Goal: Task Accomplishment & Management: Use online tool/utility

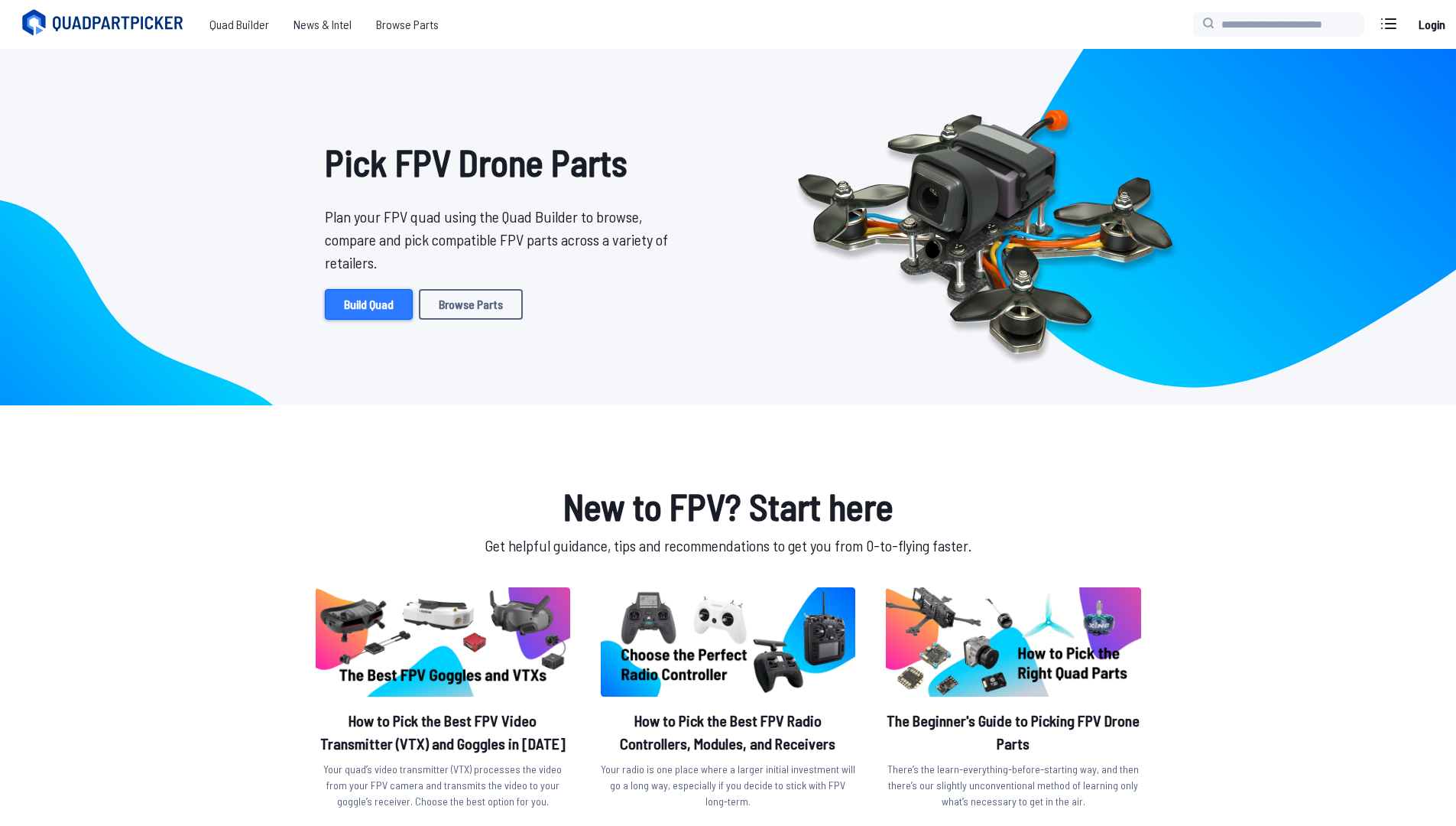
click at [358, 304] on link "Build Quad" at bounding box center [368, 304] width 88 height 30
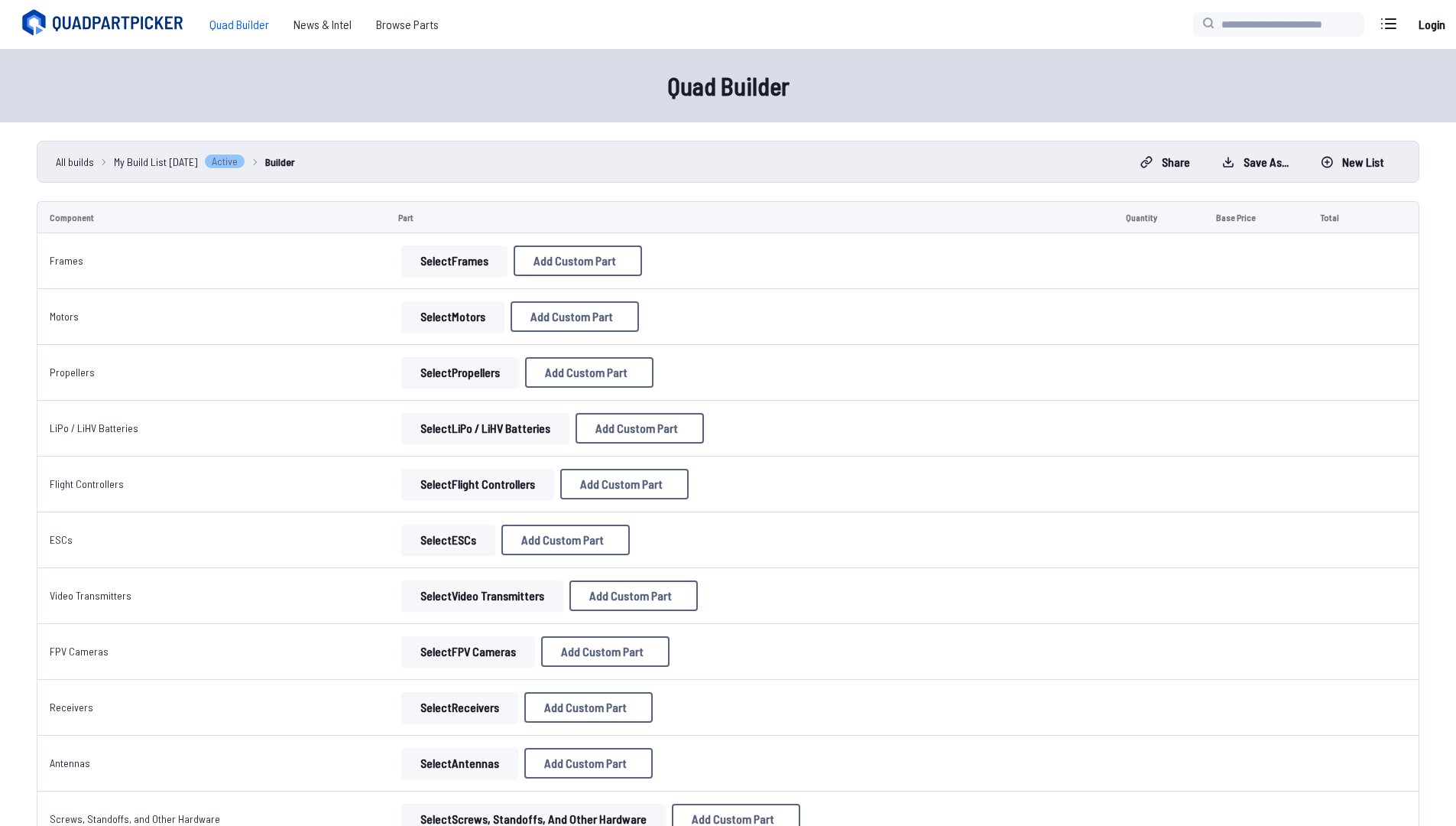
click at [420, 256] on button "Select Frames" at bounding box center [455, 261] width 107 height 30
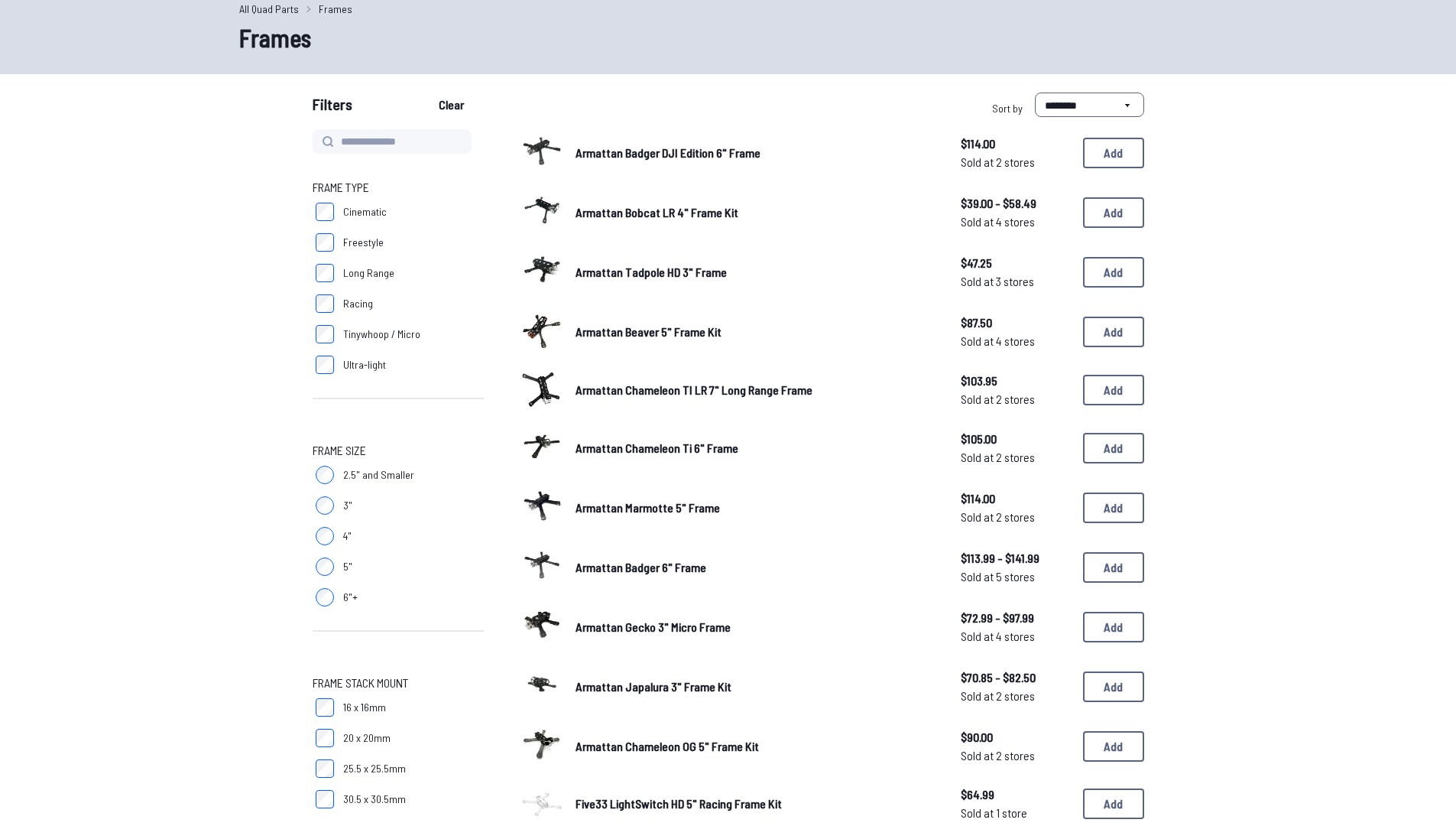
scroll to position [70, 0]
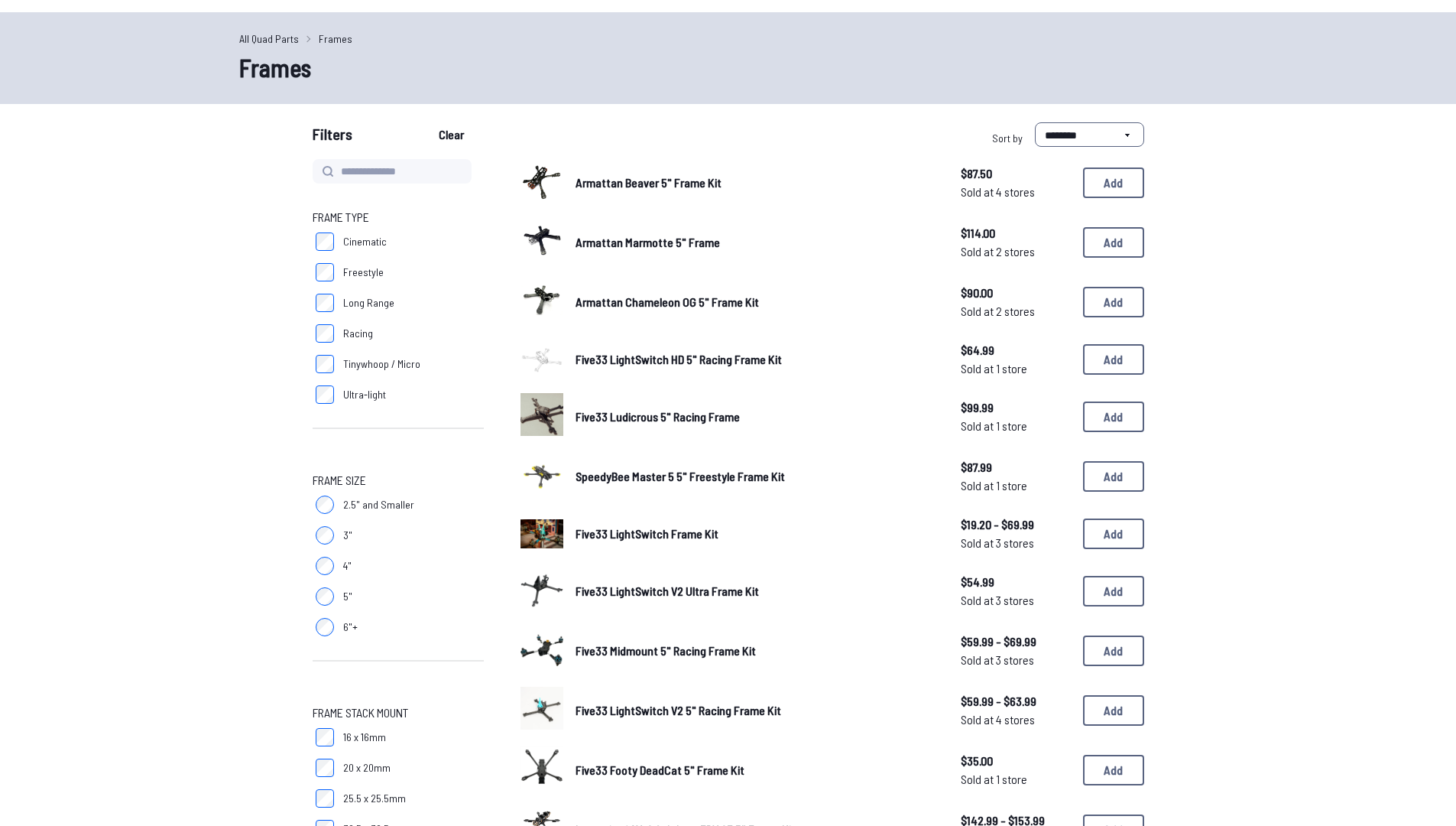
scroll to position [81, 0]
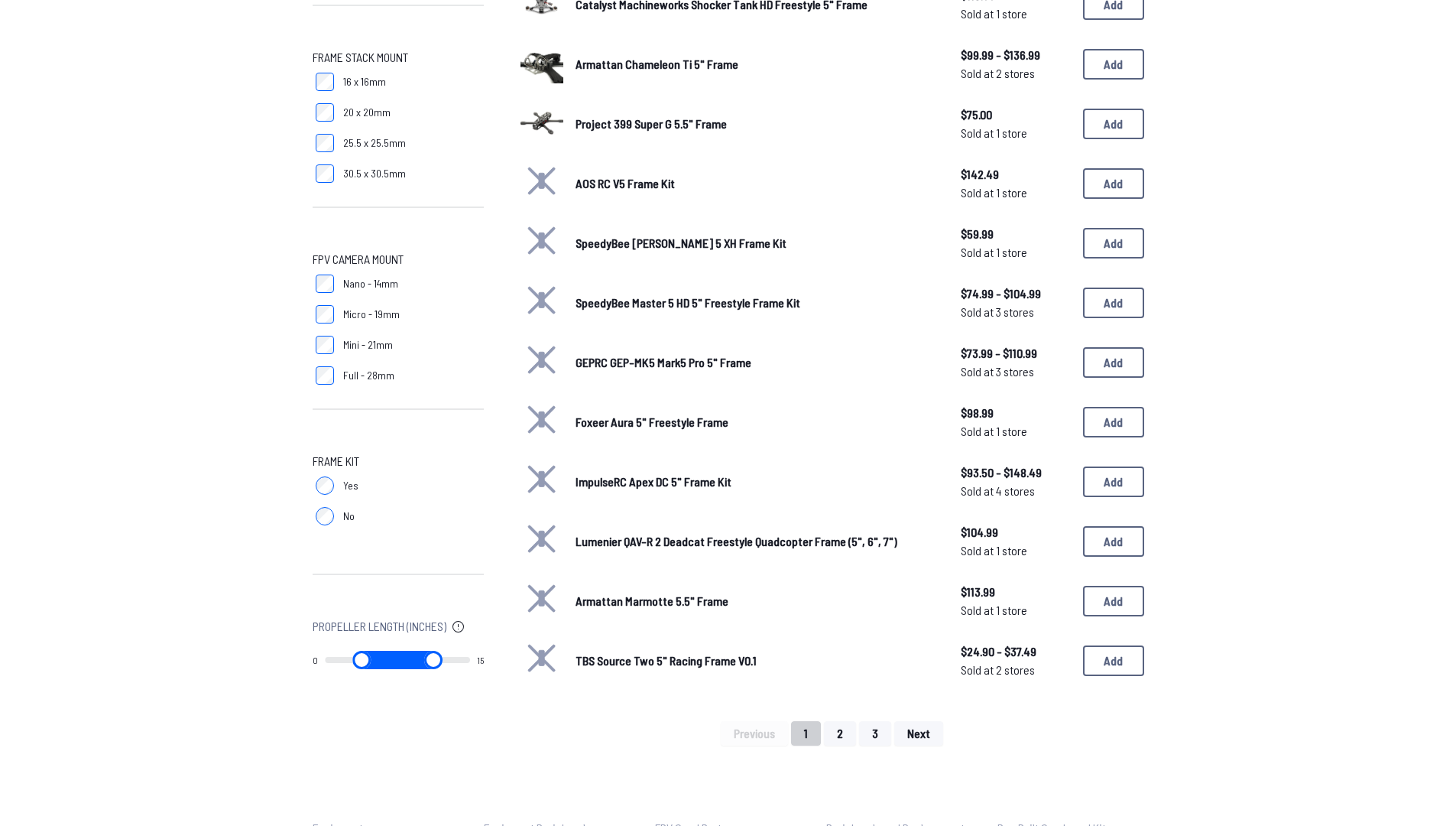
scroll to position [694, 0]
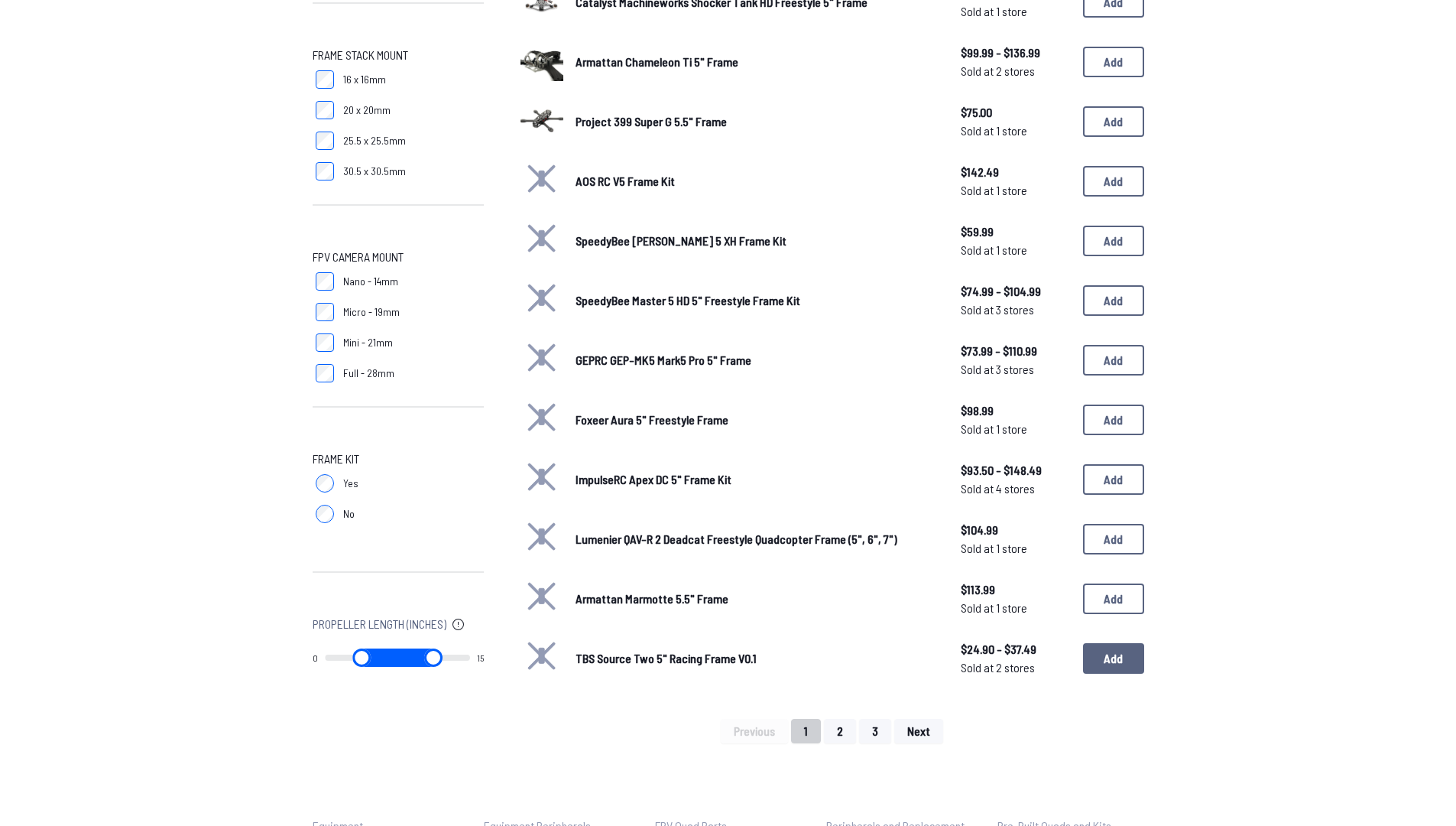
click at [1113, 658] on button "Add" at bounding box center [1114, 658] width 61 height 30
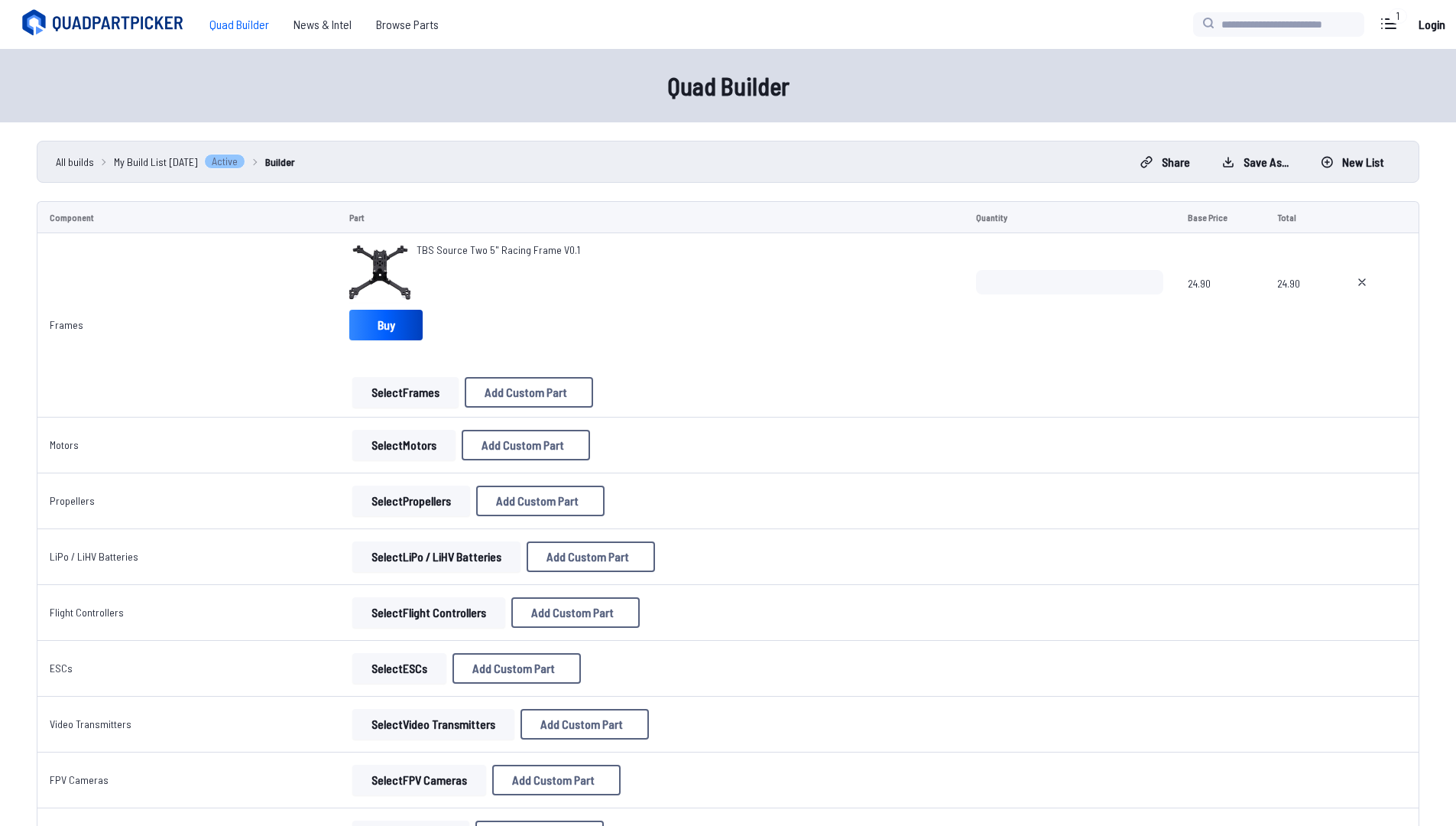
click at [377, 454] on button "Select Motors" at bounding box center [403, 445] width 103 height 30
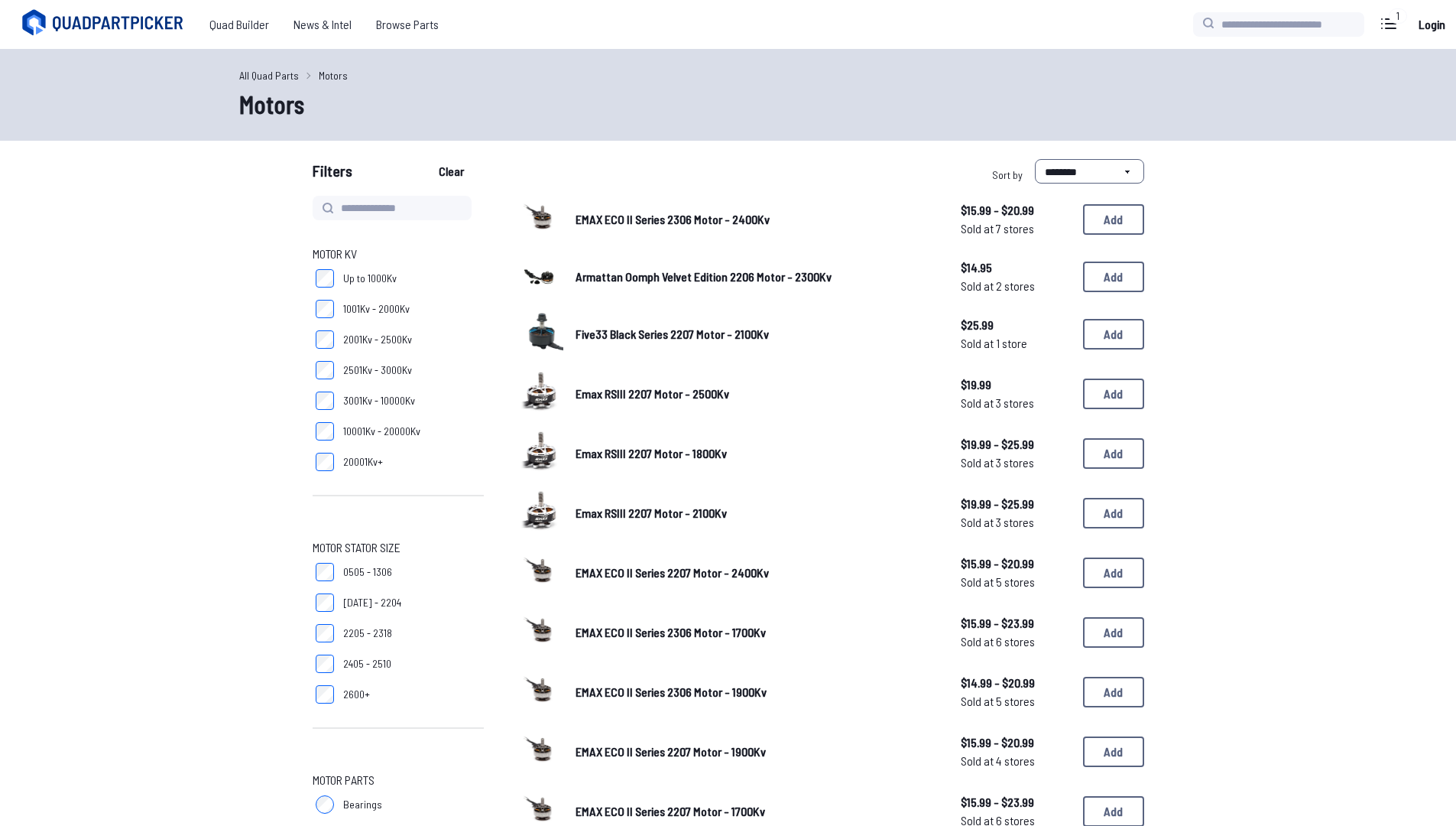
click at [399, 447] on label "20001Kv+" at bounding box center [398, 462] width 171 height 30
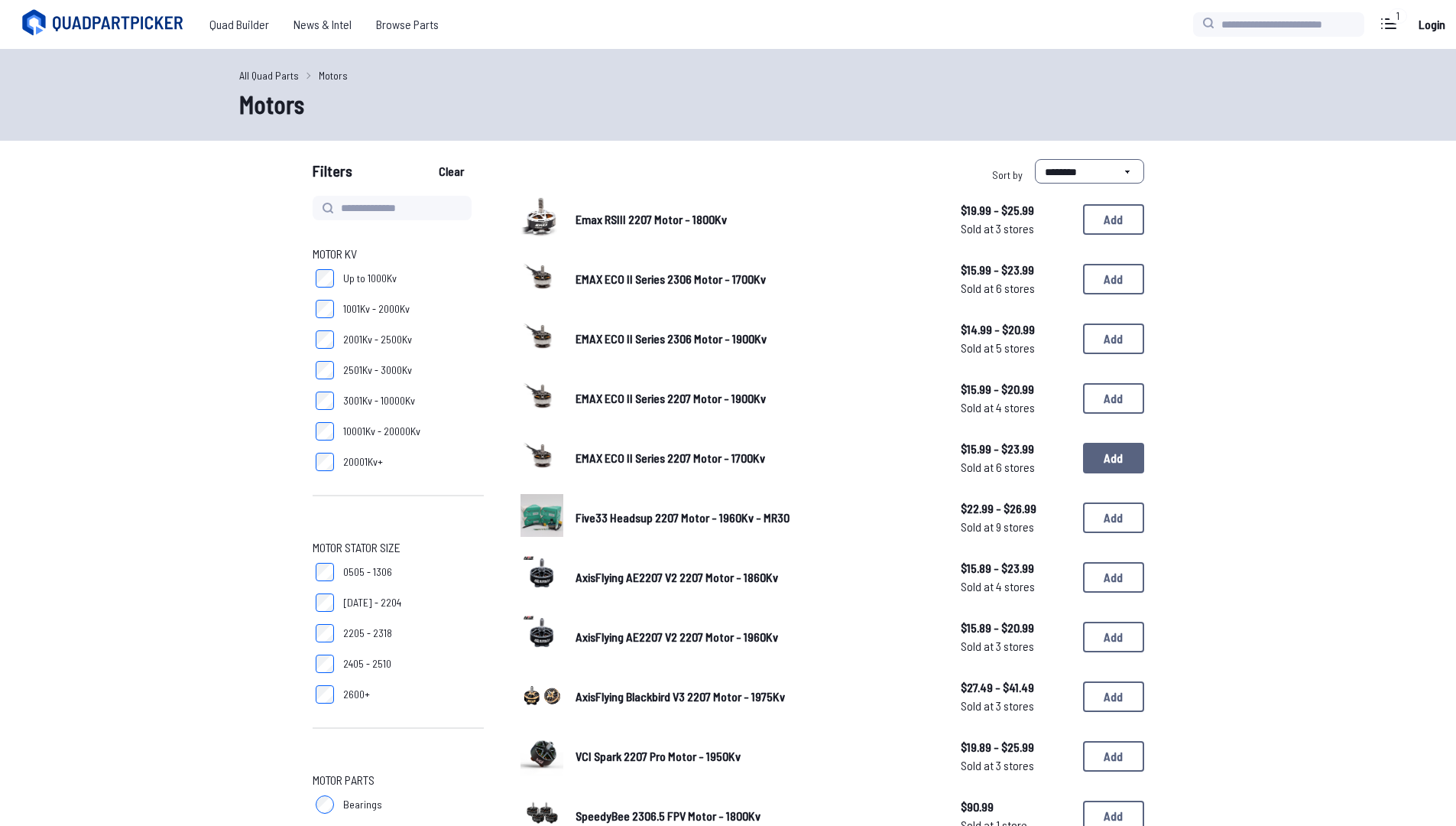
click at [1113, 455] on button "Add" at bounding box center [1114, 458] width 61 height 30
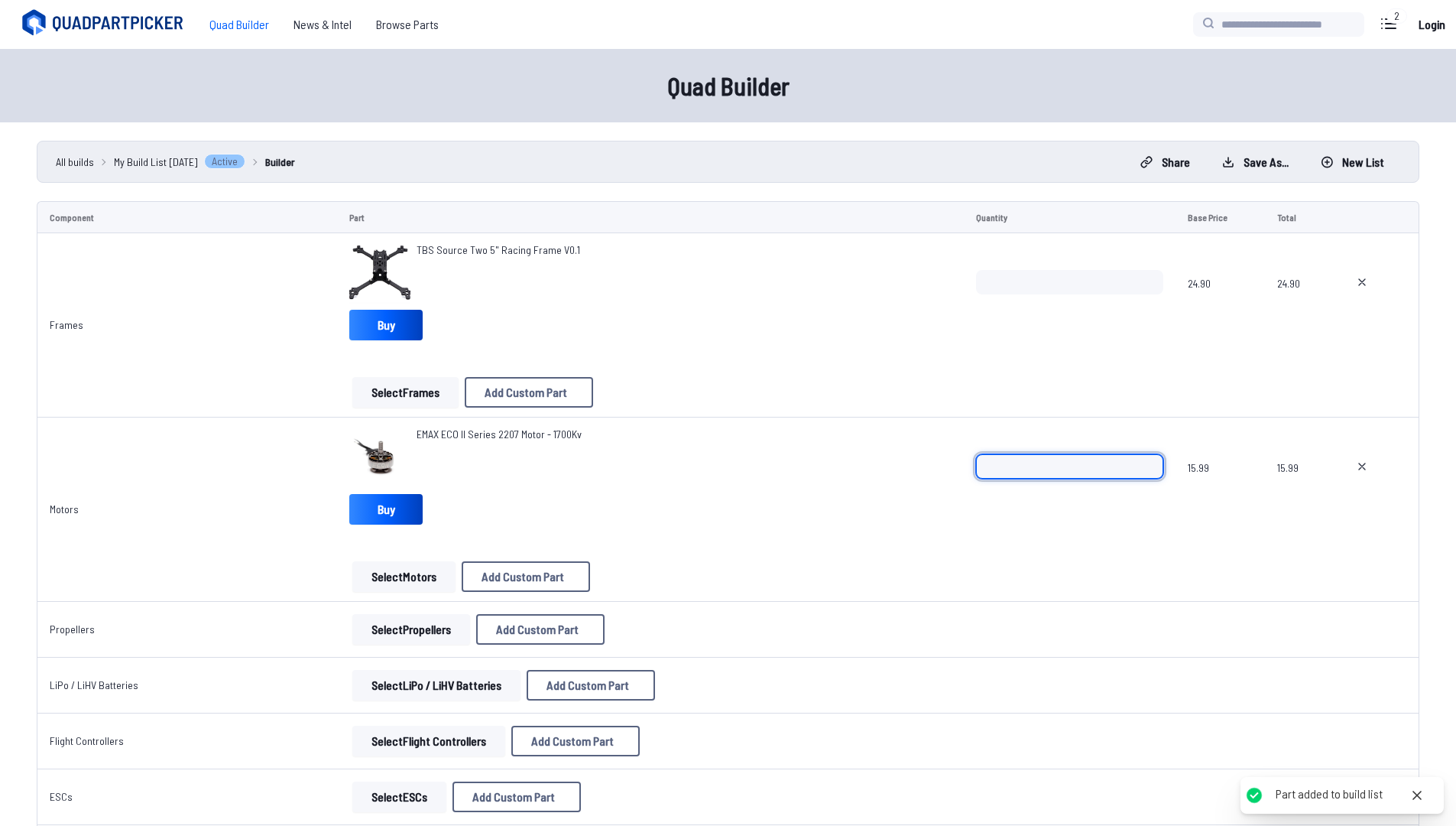
click at [1147, 459] on input "*" at bounding box center [1070, 465] width 186 height 24
type input "*"
click at [1147, 459] on input "*" at bounding box center [1070, 465] width 186 height 24
click at [249, 594] on td "Motors" at bounding box center [186, 509] width 300 height 184
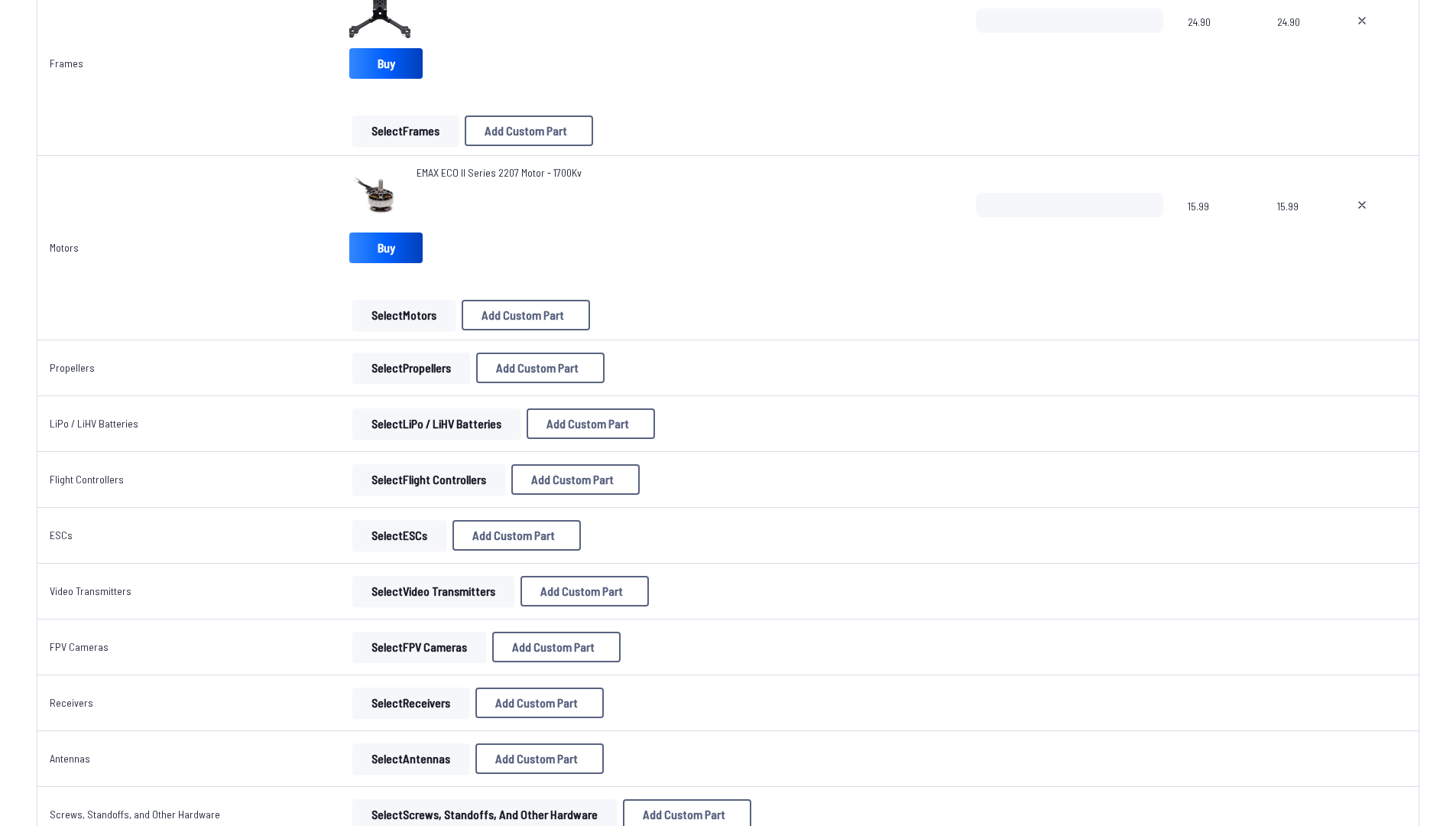
scroll to position [263, 0]
click at [407, 479] on button "Select Flight Controllers" at bounding box center [429, 478] width 153 height 30
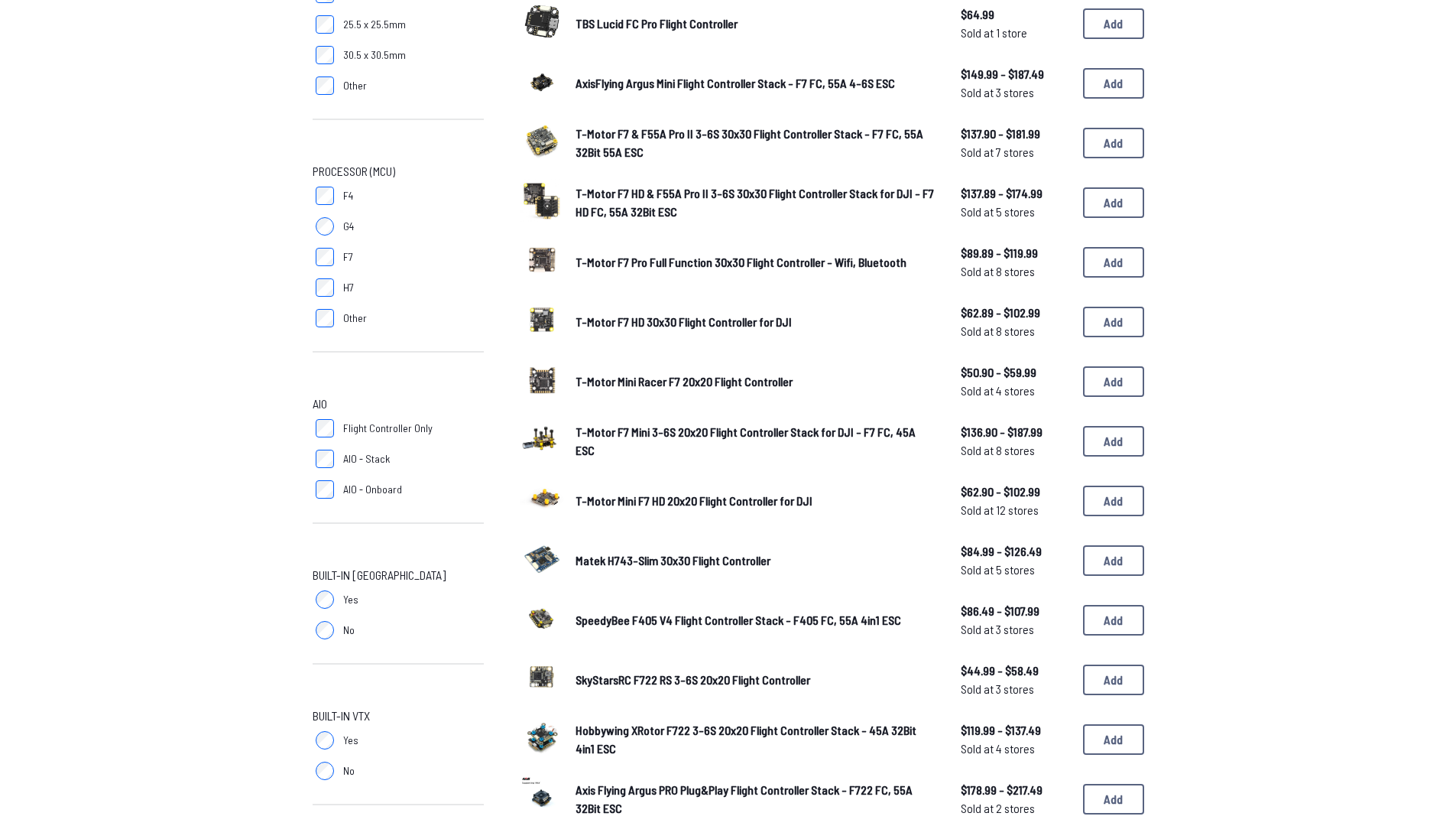
scroll to position [316, 0]
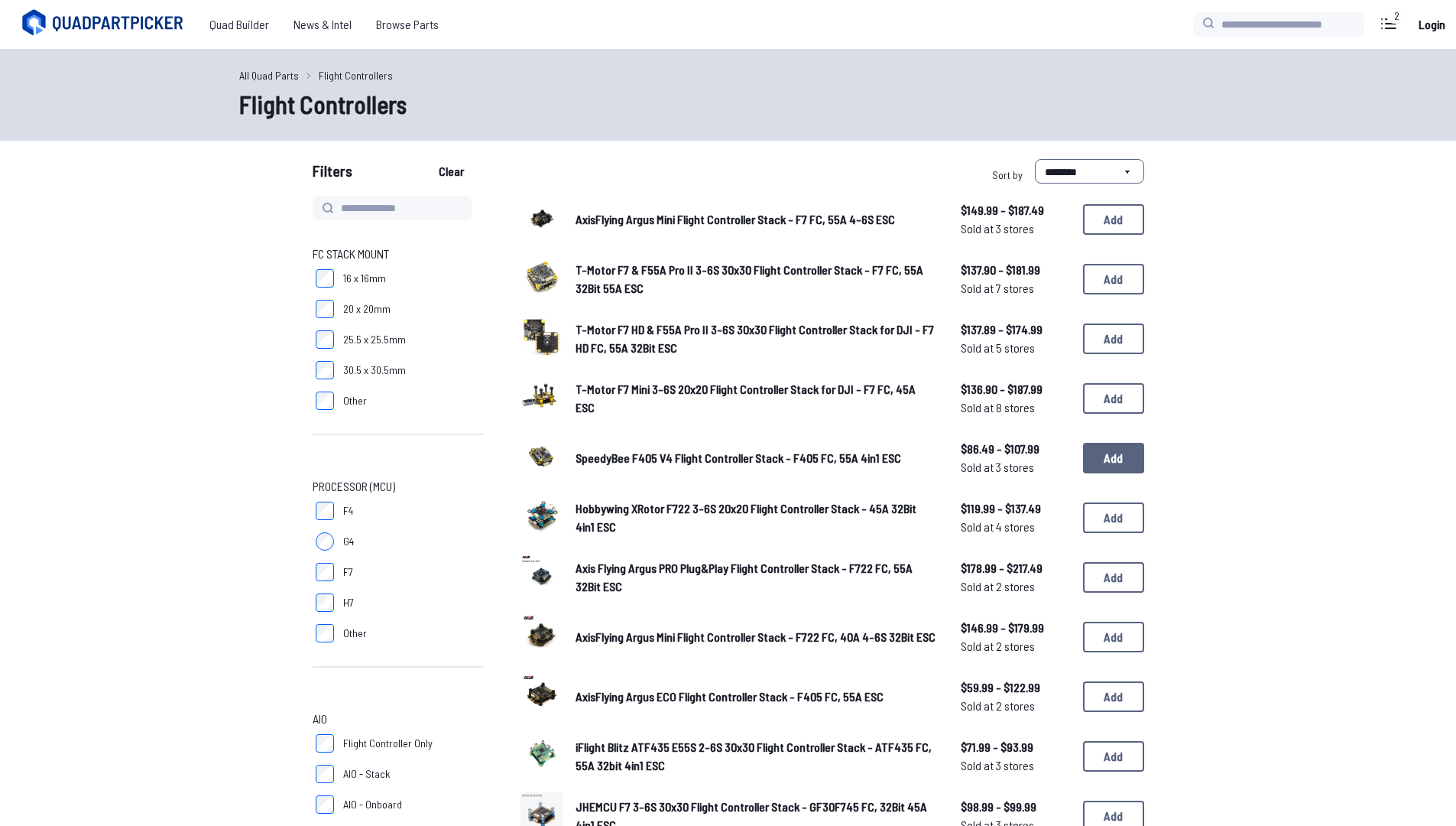
click at [1092, 459] on button "Add" at bounding box center [1114, 458] width 61 height 30
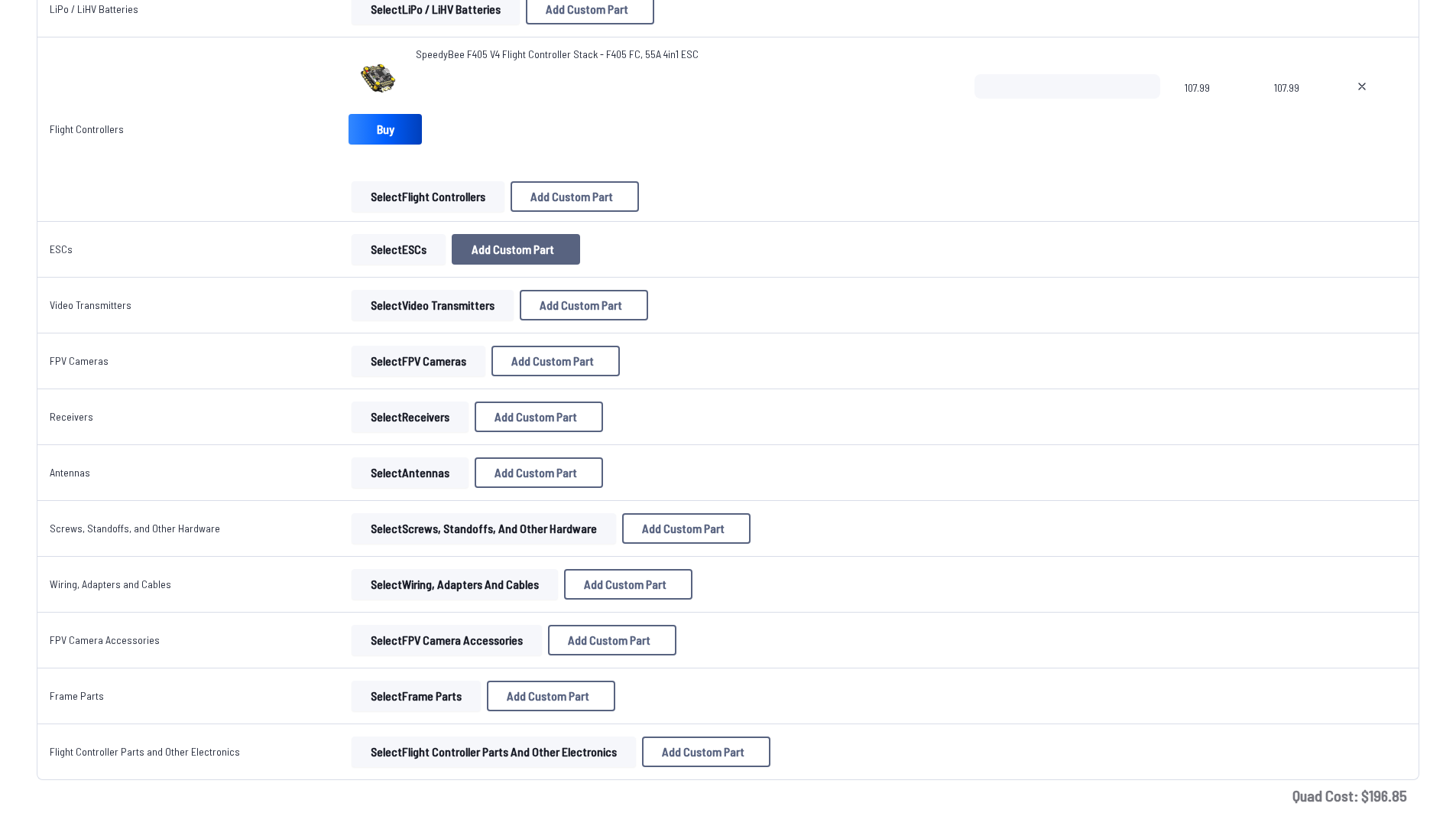
scroll to position [692, 0]
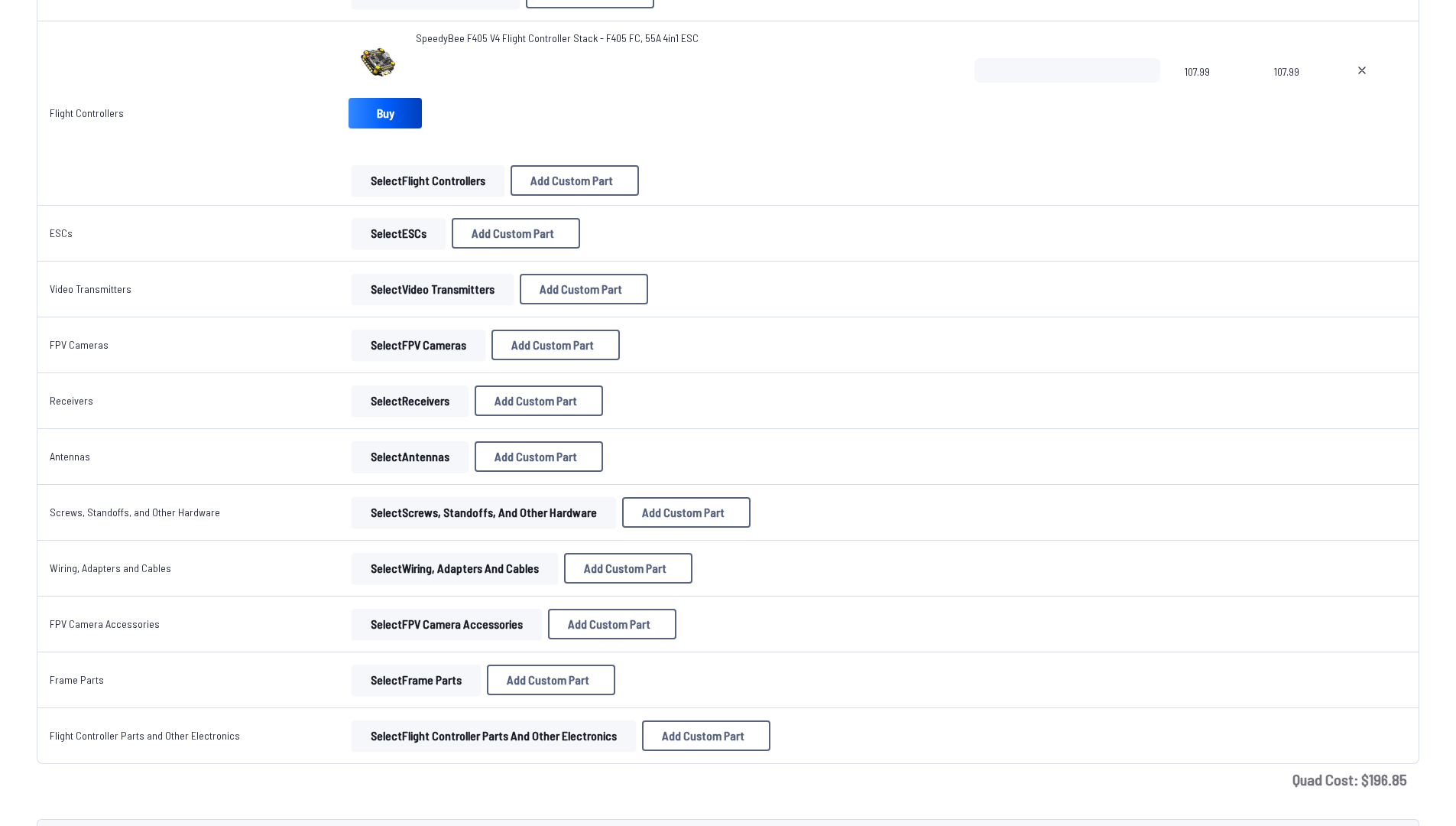
click at [392, 288] on button "Select Video Transmitters" at bounding box center [432, 289] width 162 height 30
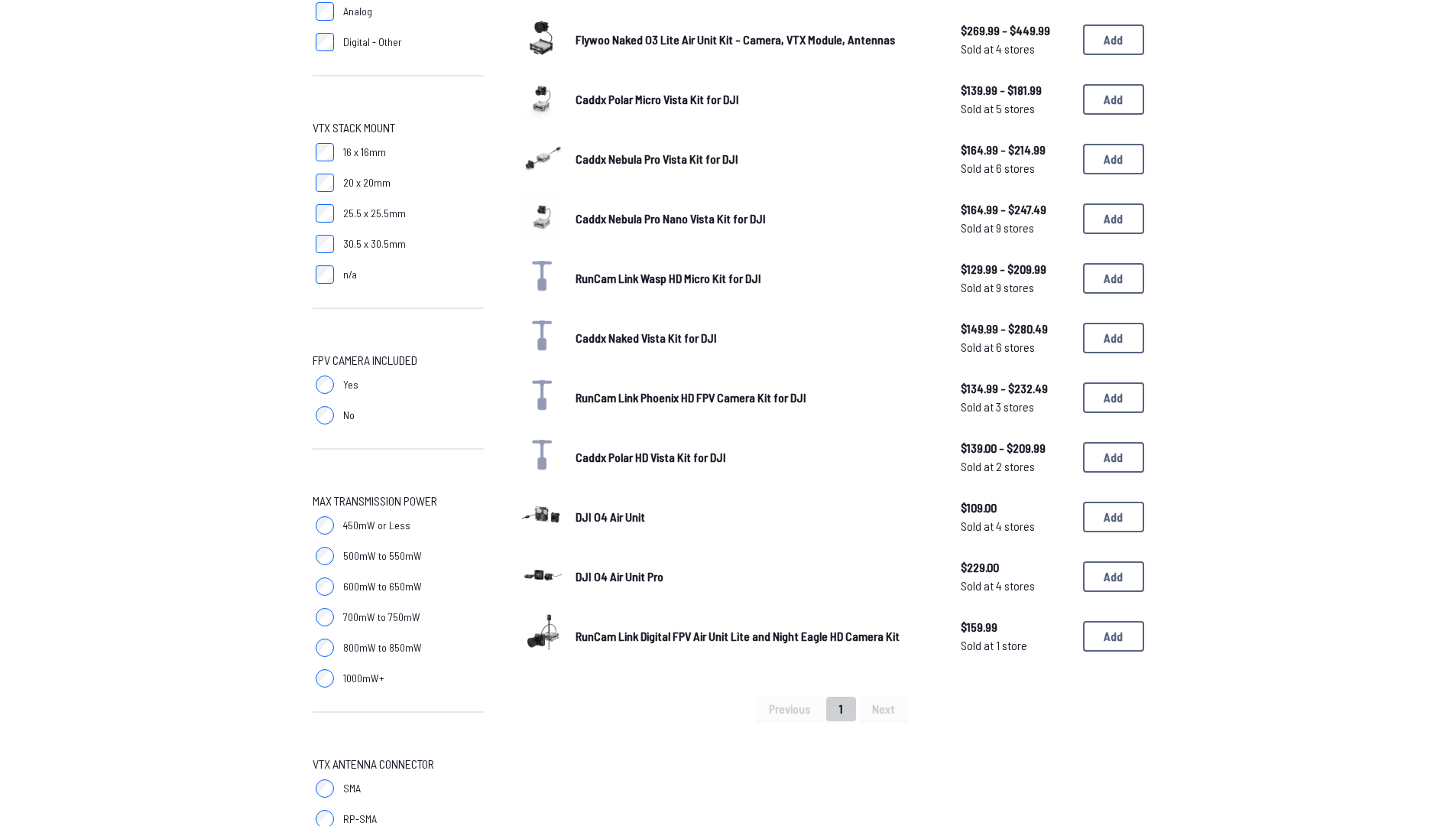
scroll to position [365, 0]
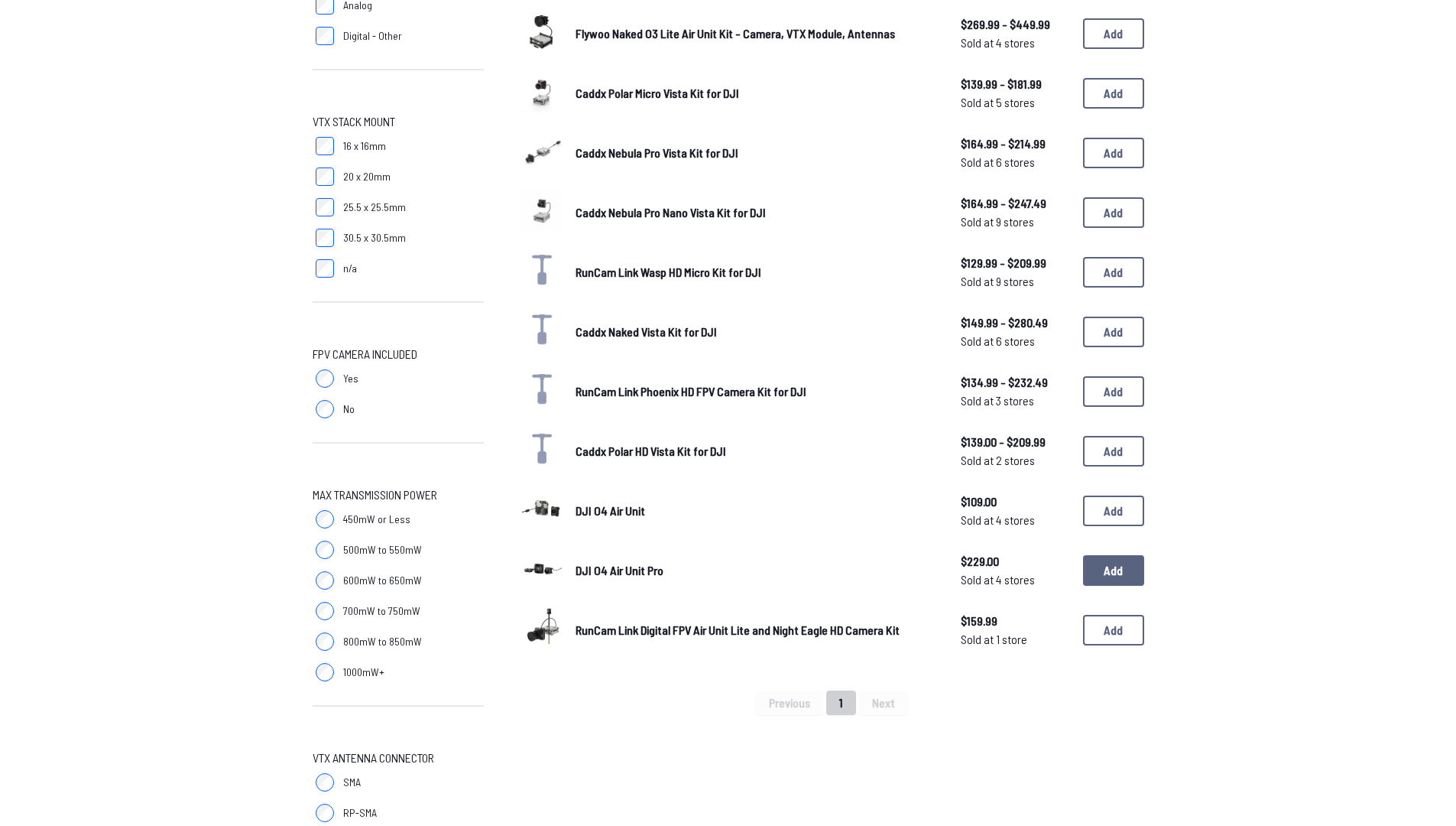
click at [1113, 571] on button "Add" at bounding box center [1114, 570] width 61 height 30
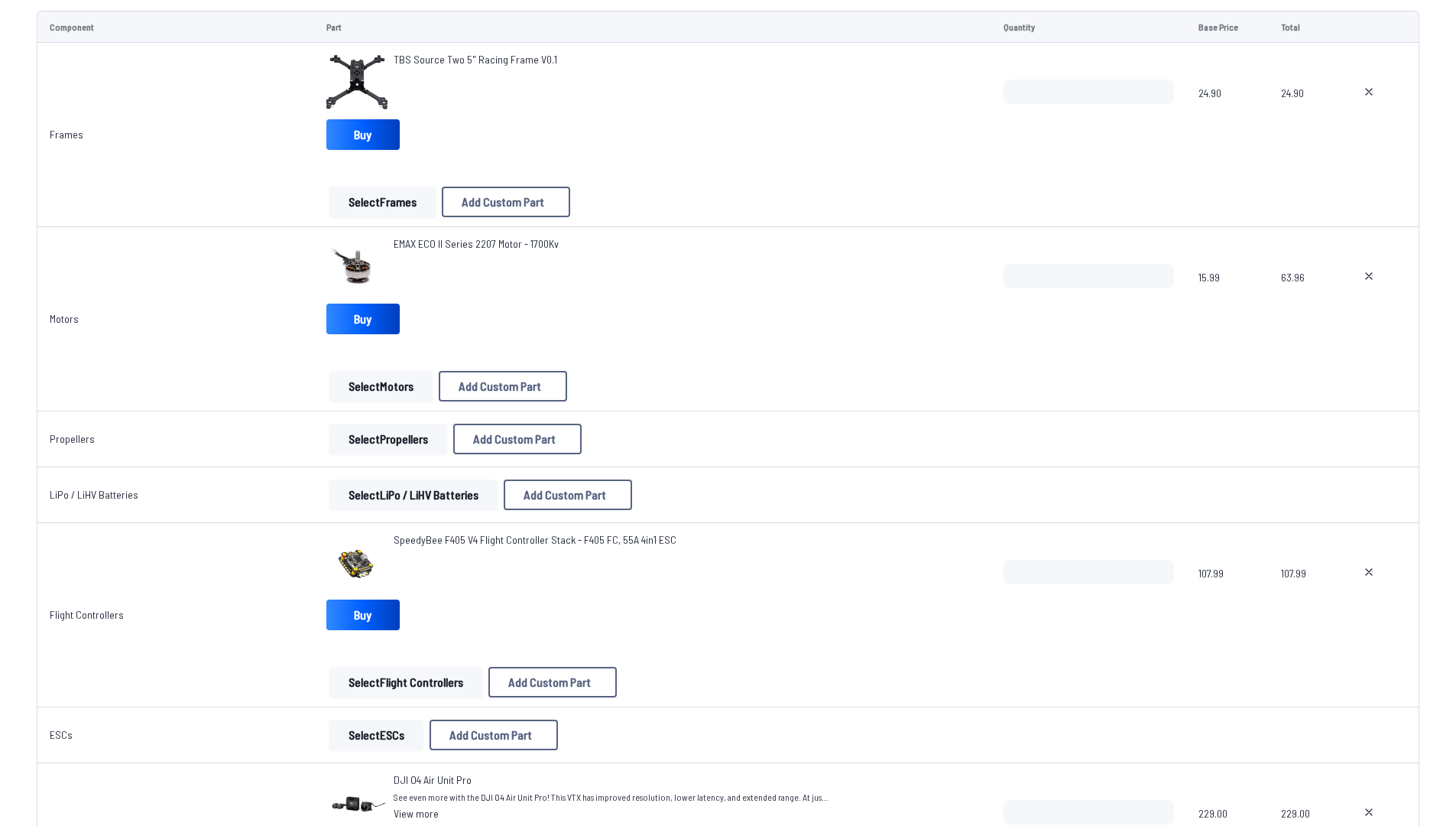
scroll to position [189, 0]
click at [430, 441] on button "Select Propellers" at bounding box center [387, 440] width 117 height 30
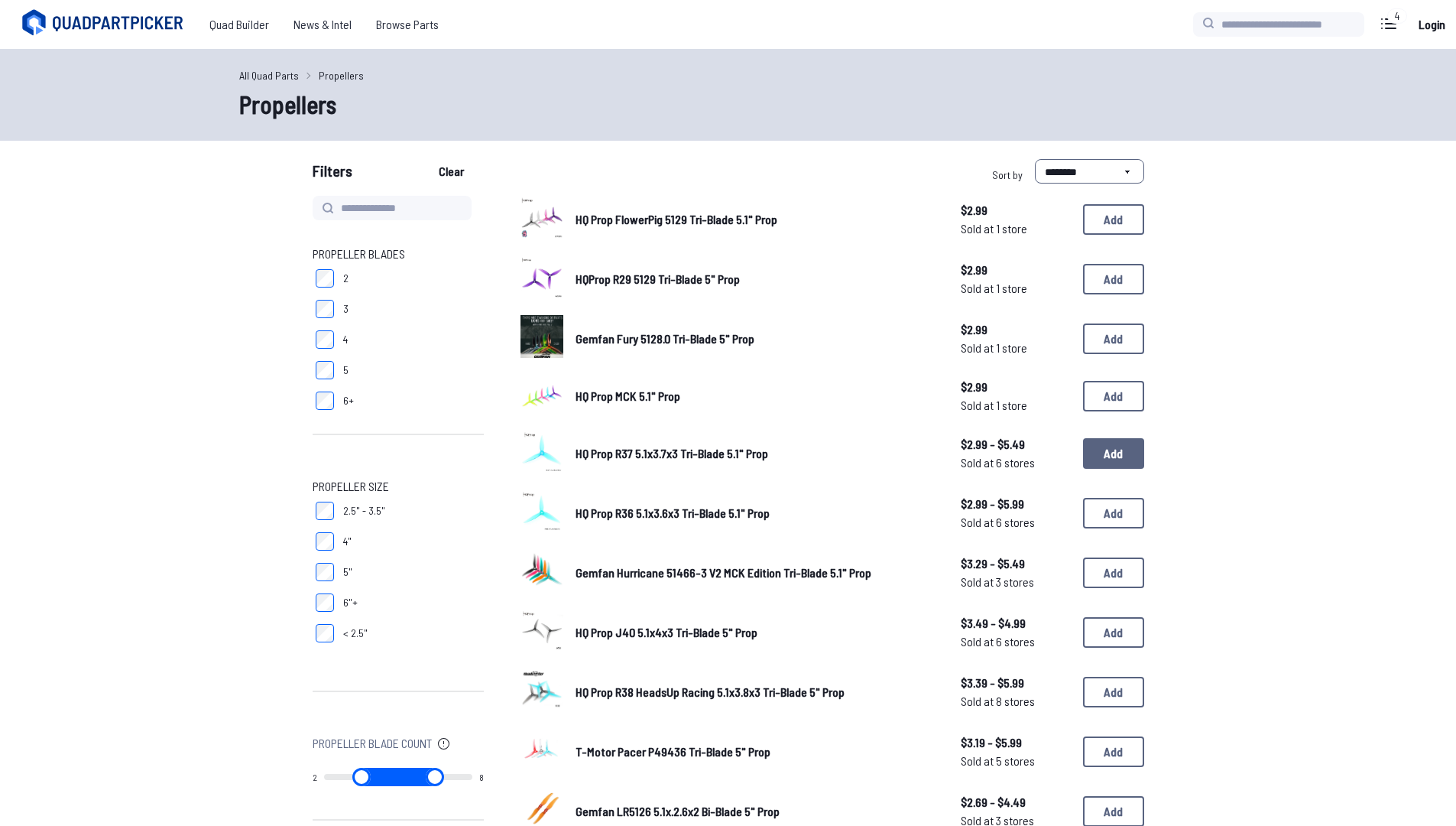
click at [1120, 456] on button "Add" at bounding box center [1114, 454] width 61 height 30
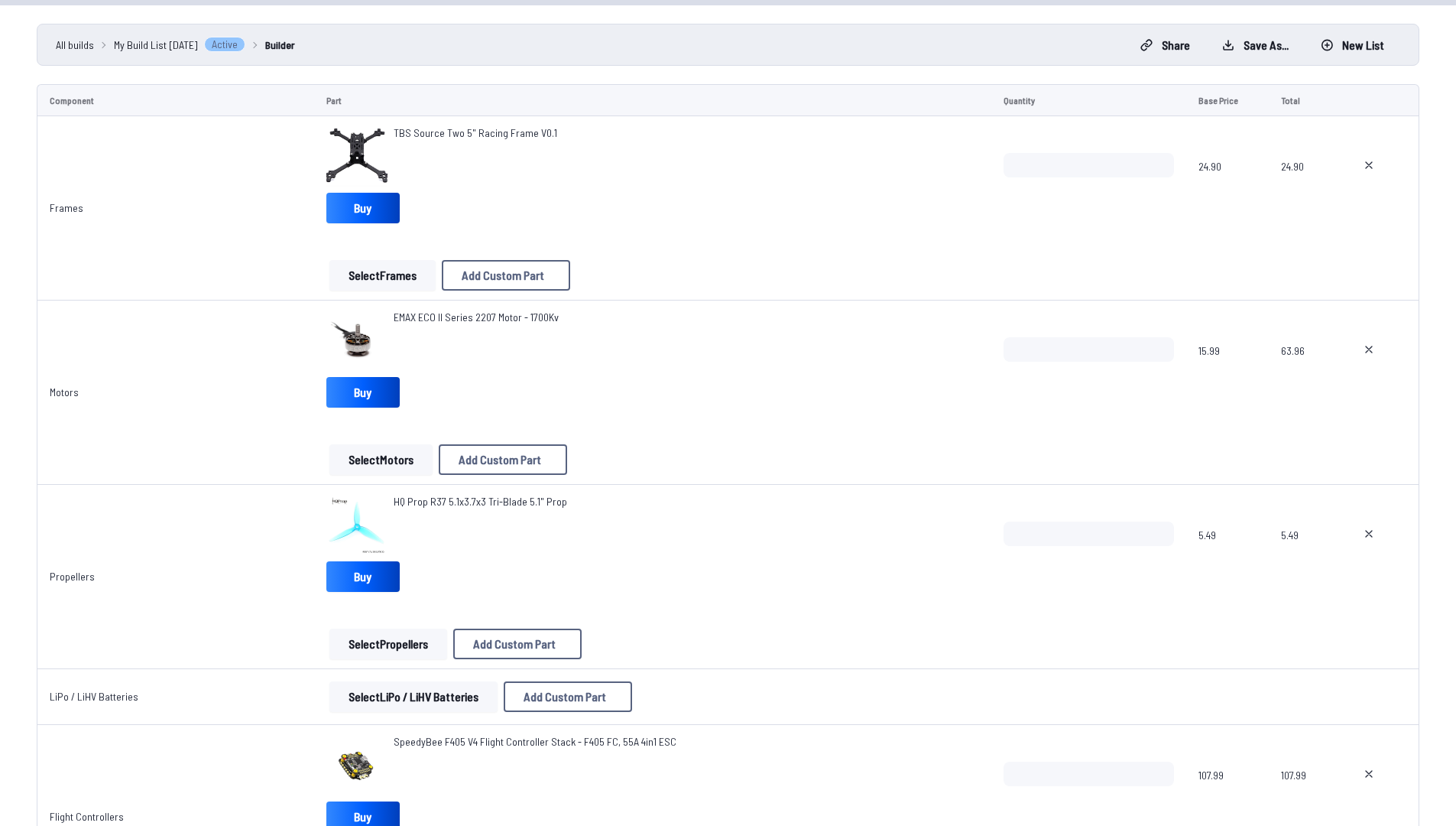
scroll to position [129, 0]
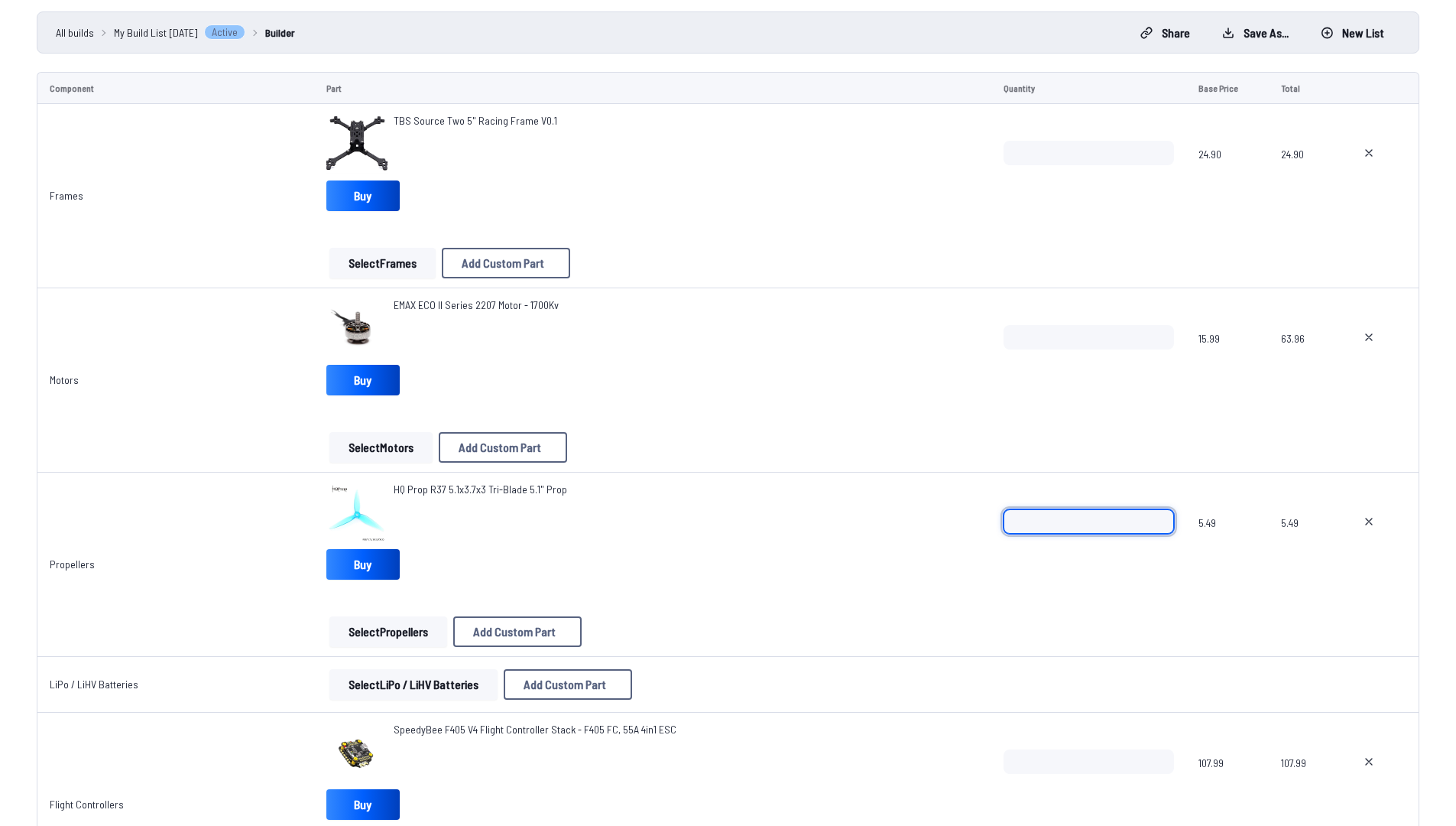
click at [1155, 512] on input "*" at bounding box center [1089, 521] width 170 height 24
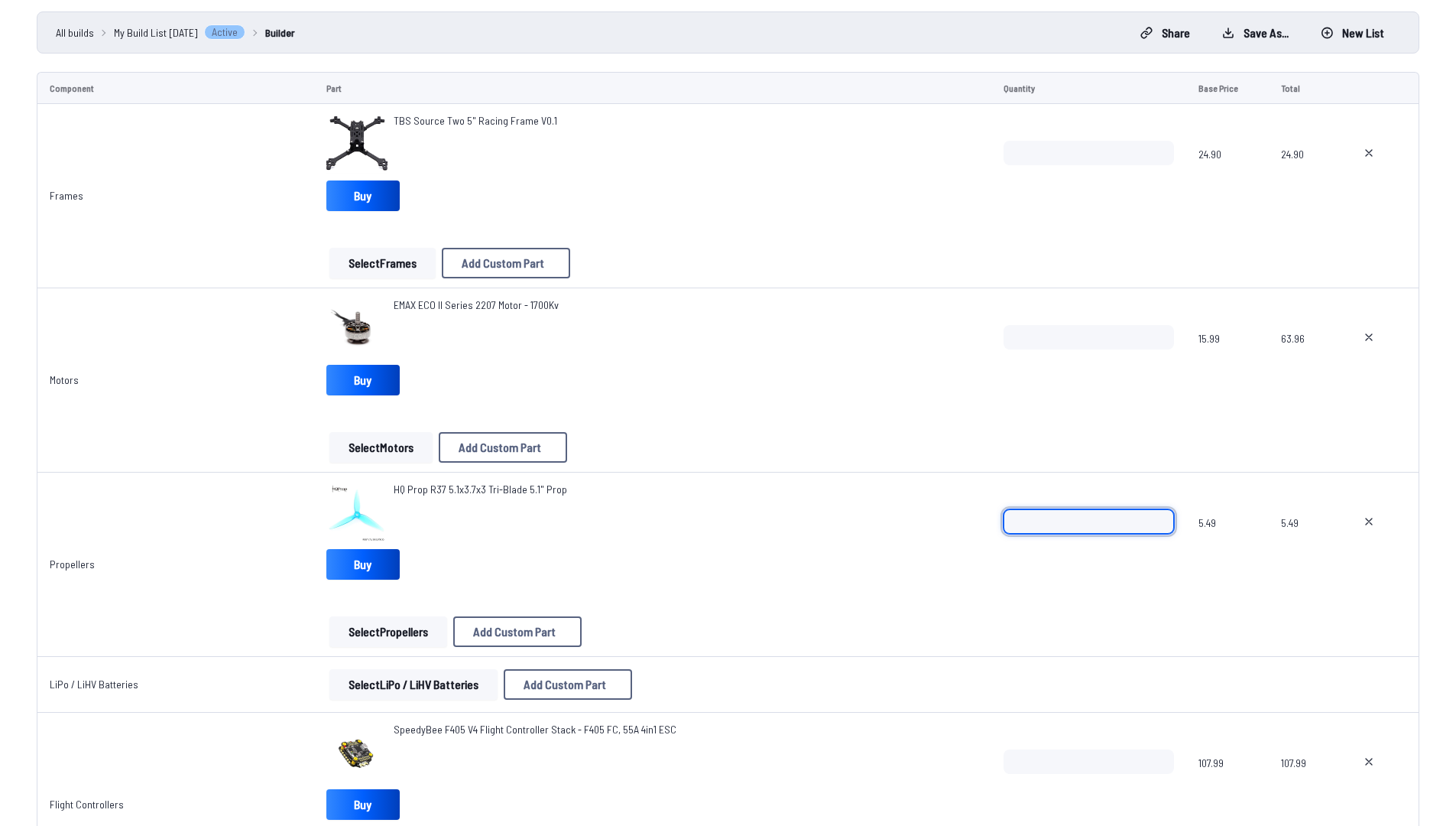
click at [1155, 512] on input "*" at bounding box center [1089, 521] width 170 height 24
type input "*"
click at [1155, 512] on input "*" at bounding box center [1089, 521] width 170 height 24
click at [170, 561] on td "Propellers" at bounding box center [176, 564] width 278 height 184
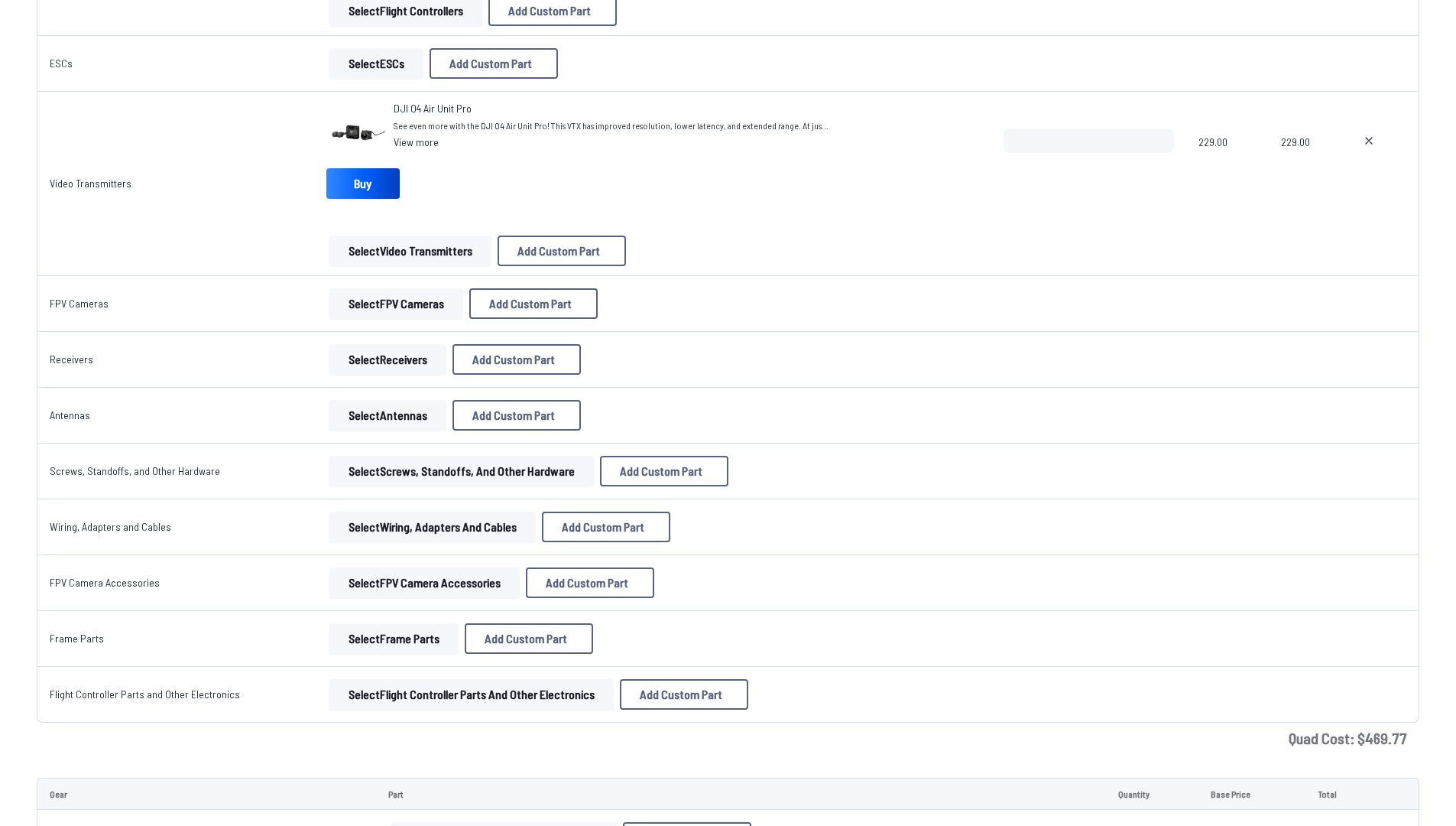
scroll to position [996, 0]
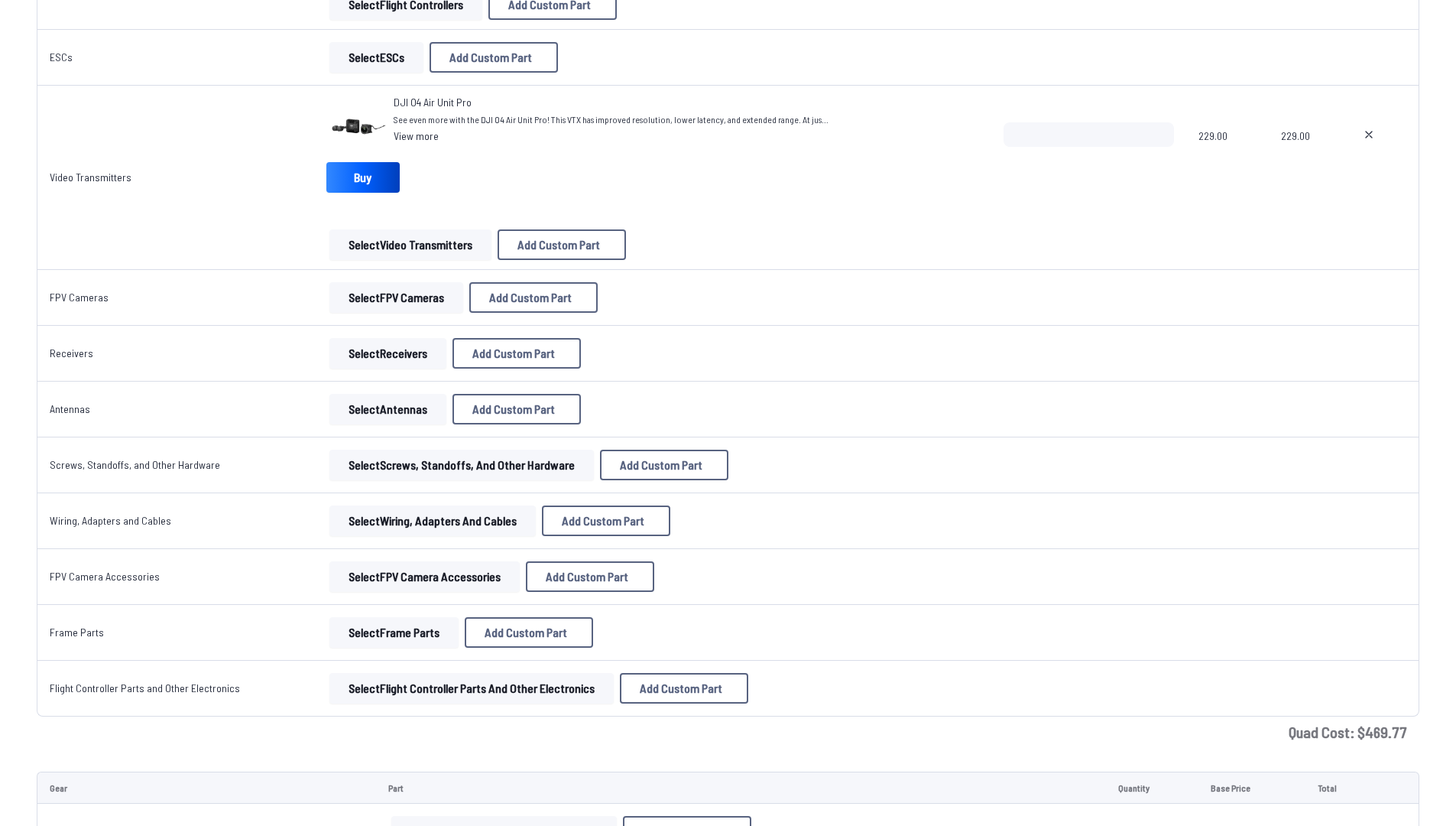
click at [384, 461] on button "Select Screws, Standoffs, and Other Hardware" at bounding box center [461, 465] width 264 height 30
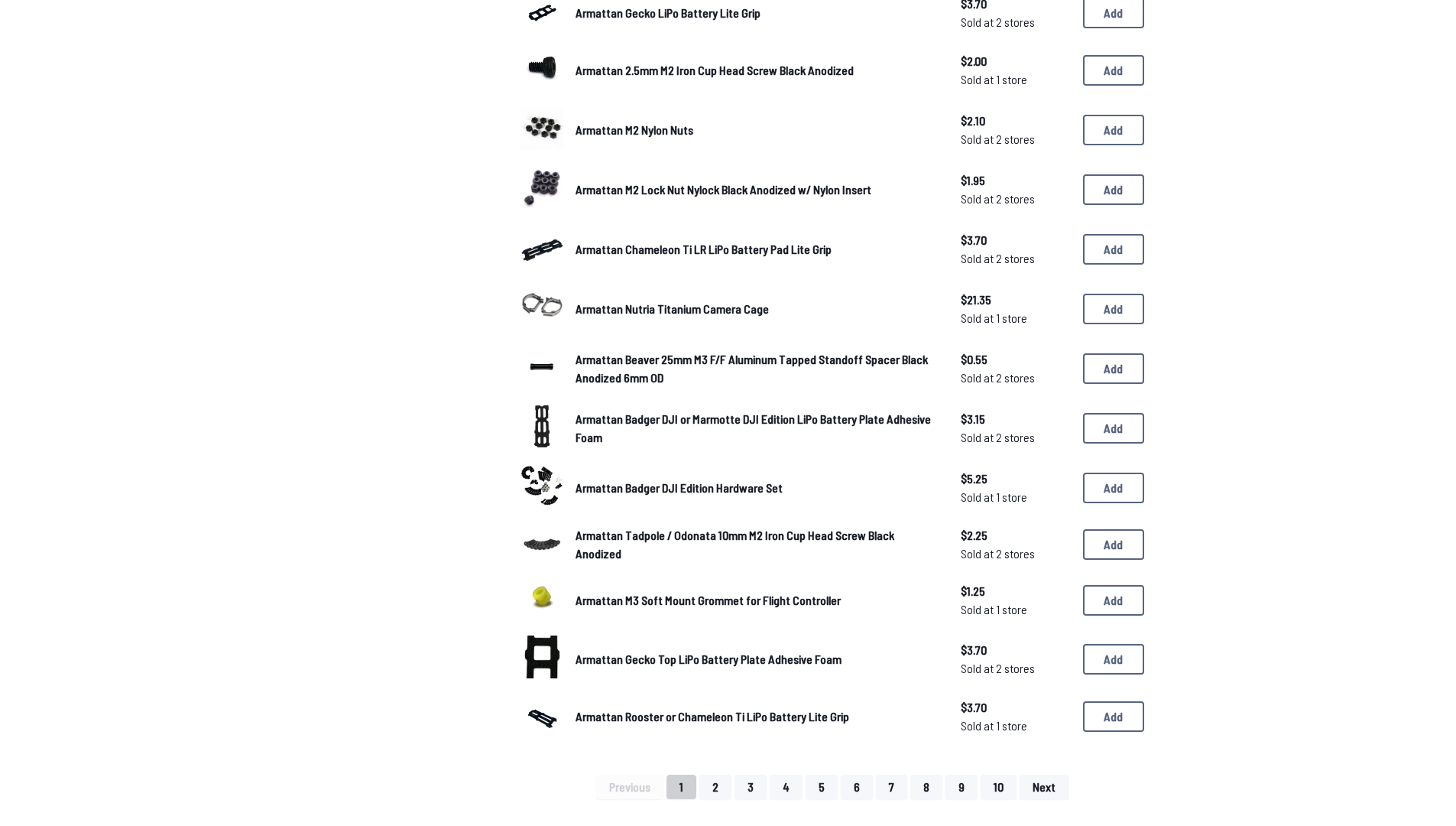
scroll to position [955, 0]
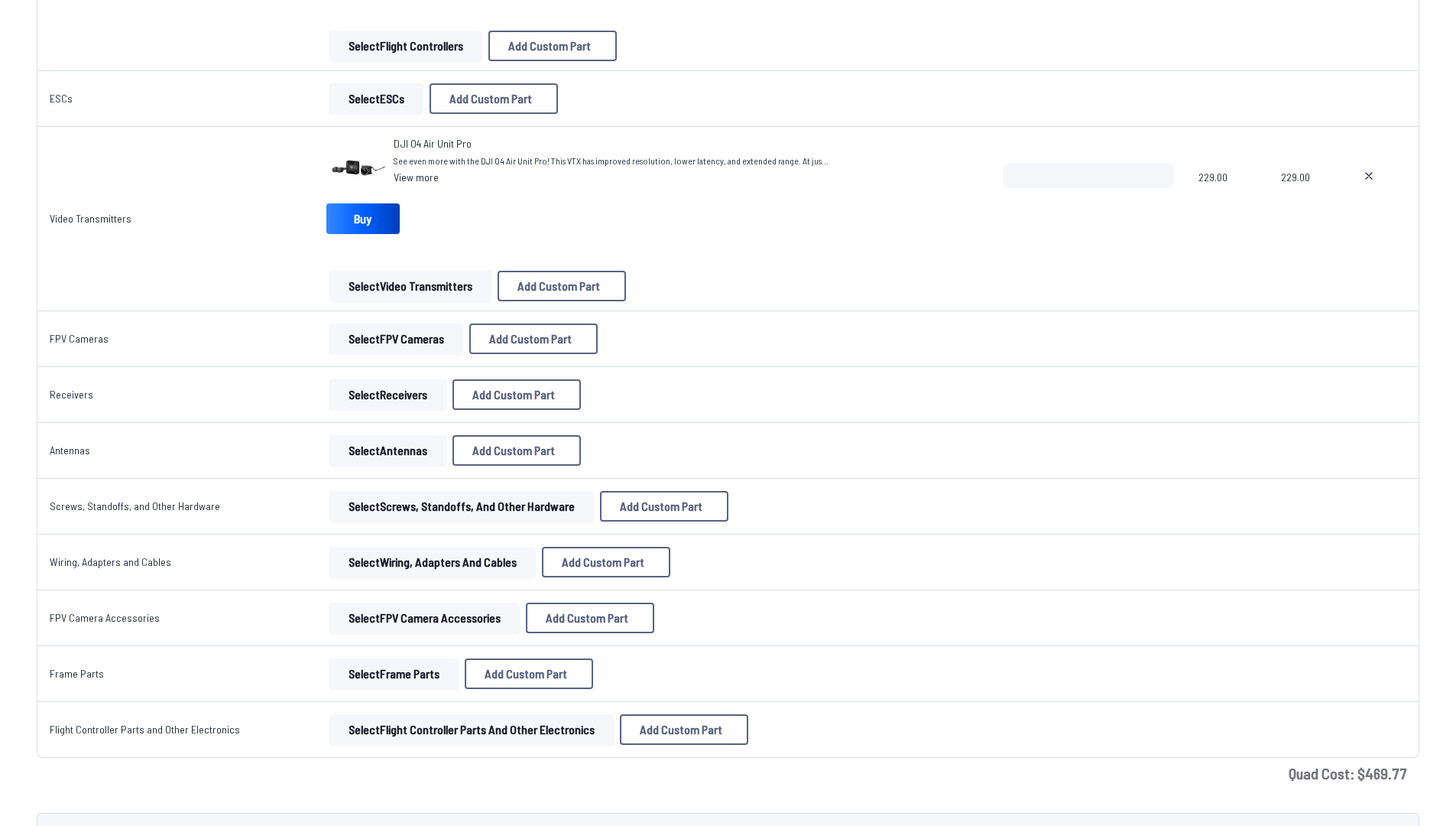
scroll to position [996, 0]
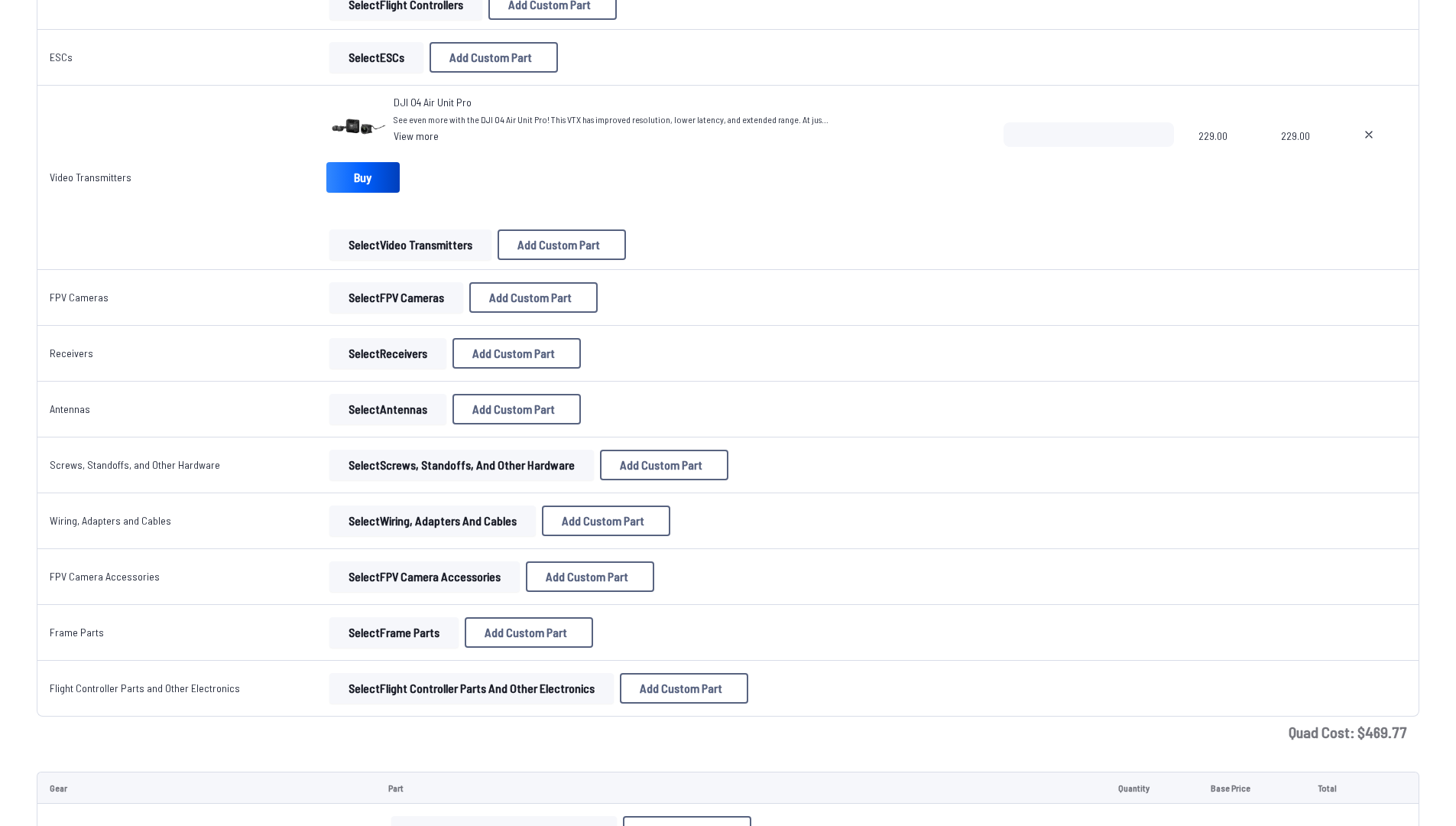
click at [372, 522] on button "Select Wiring, Adapters and Cables" at bounding box center [432, 521] width 206 height 30
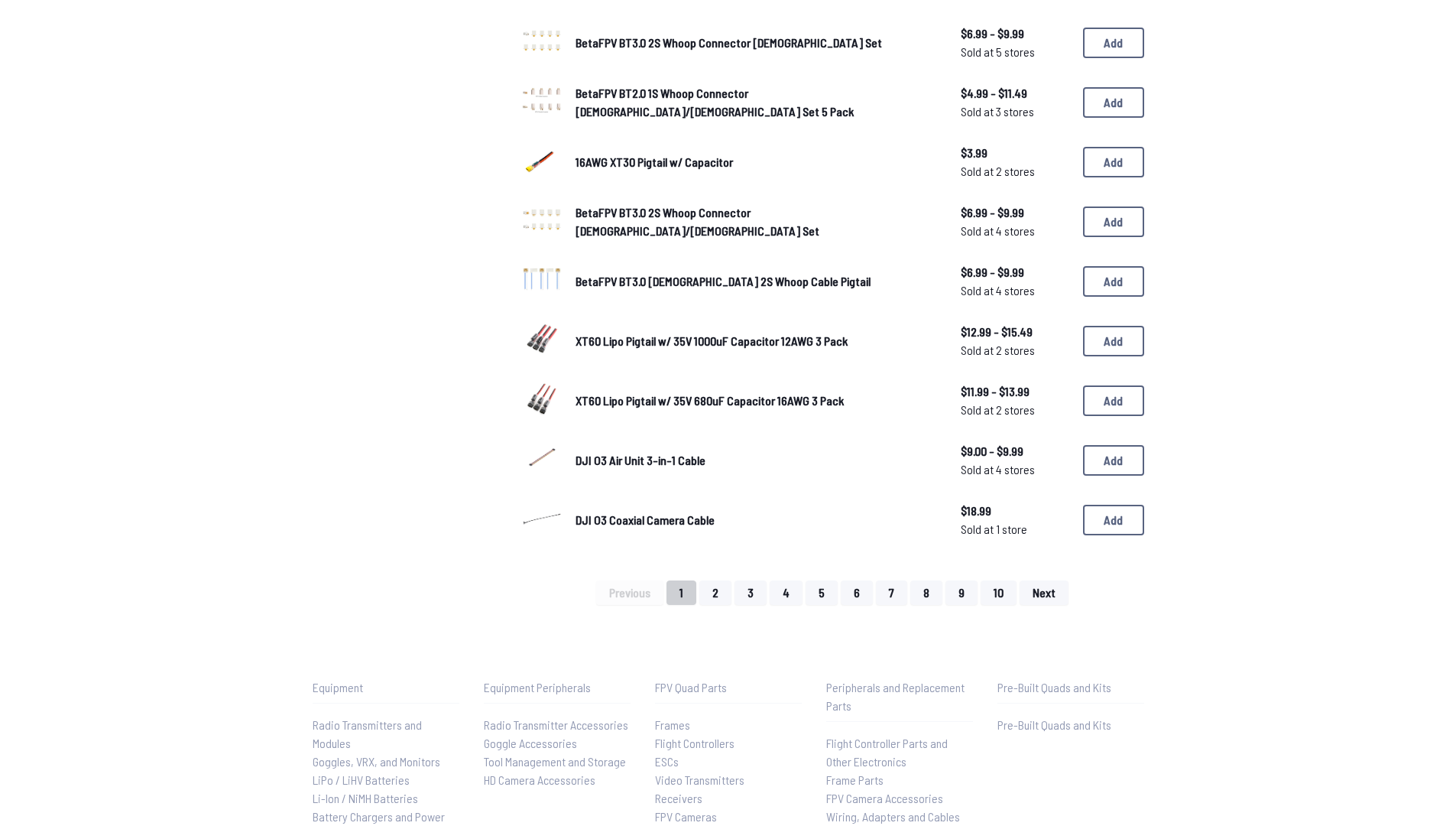
scroll to position [996, 0]
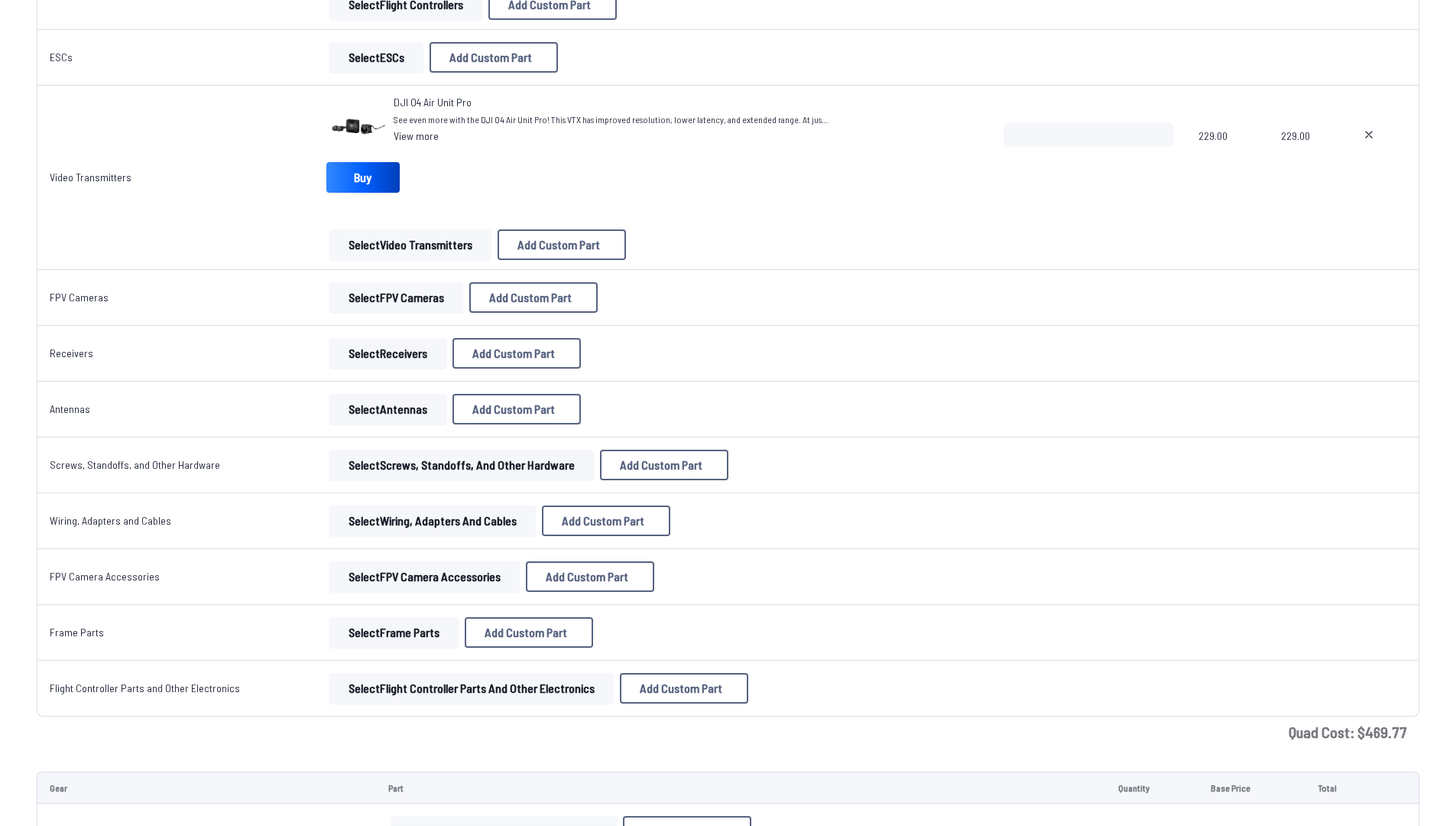
click at [381, 631] on button "Select Frame Parts" at bounding box center [394, 632] width 129 height 30
click at [379, 633] on button "Select Frame Parts" at bounding box center [394, 632] width 129 height 30
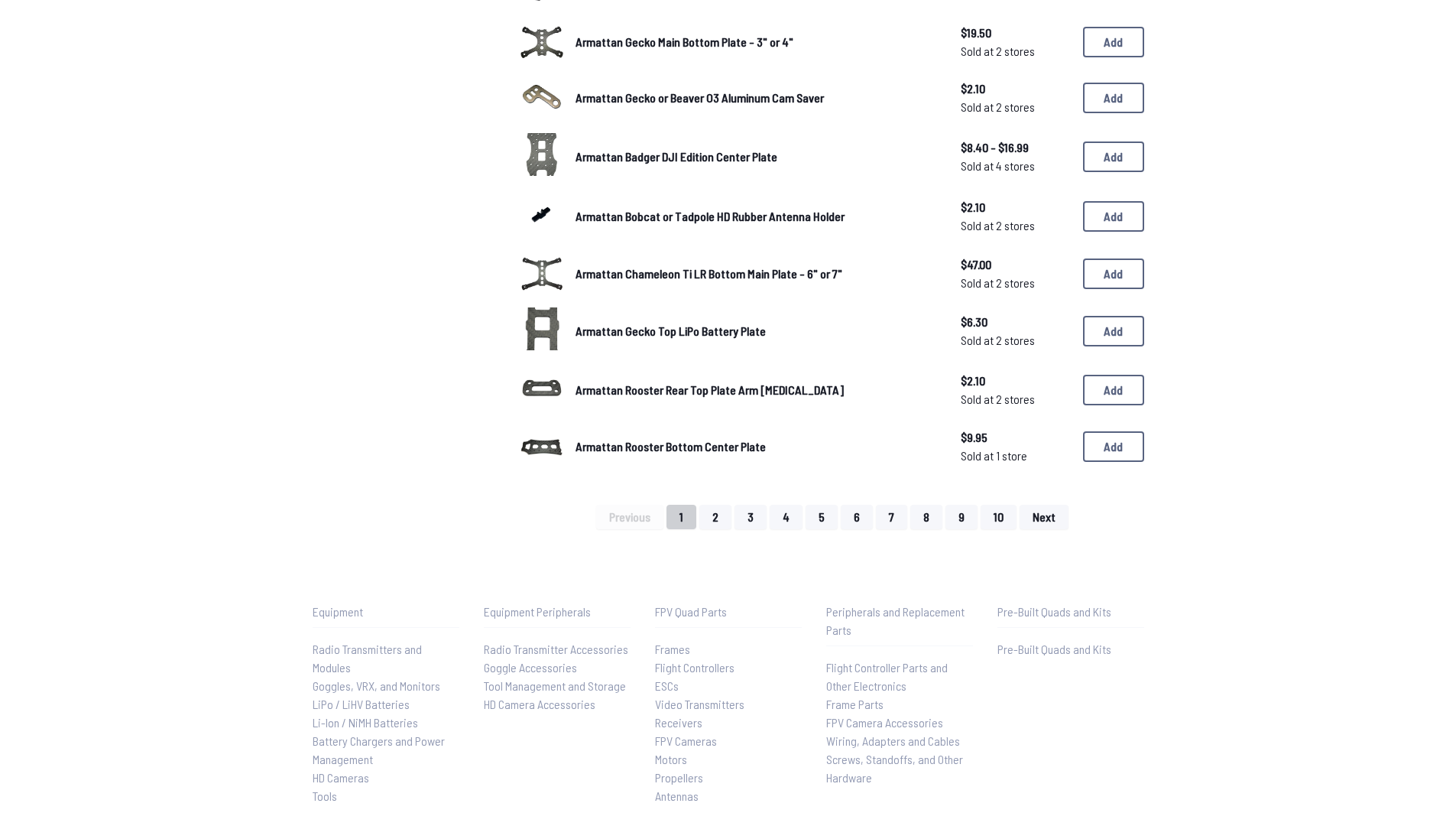
scroll to position [283, 0]
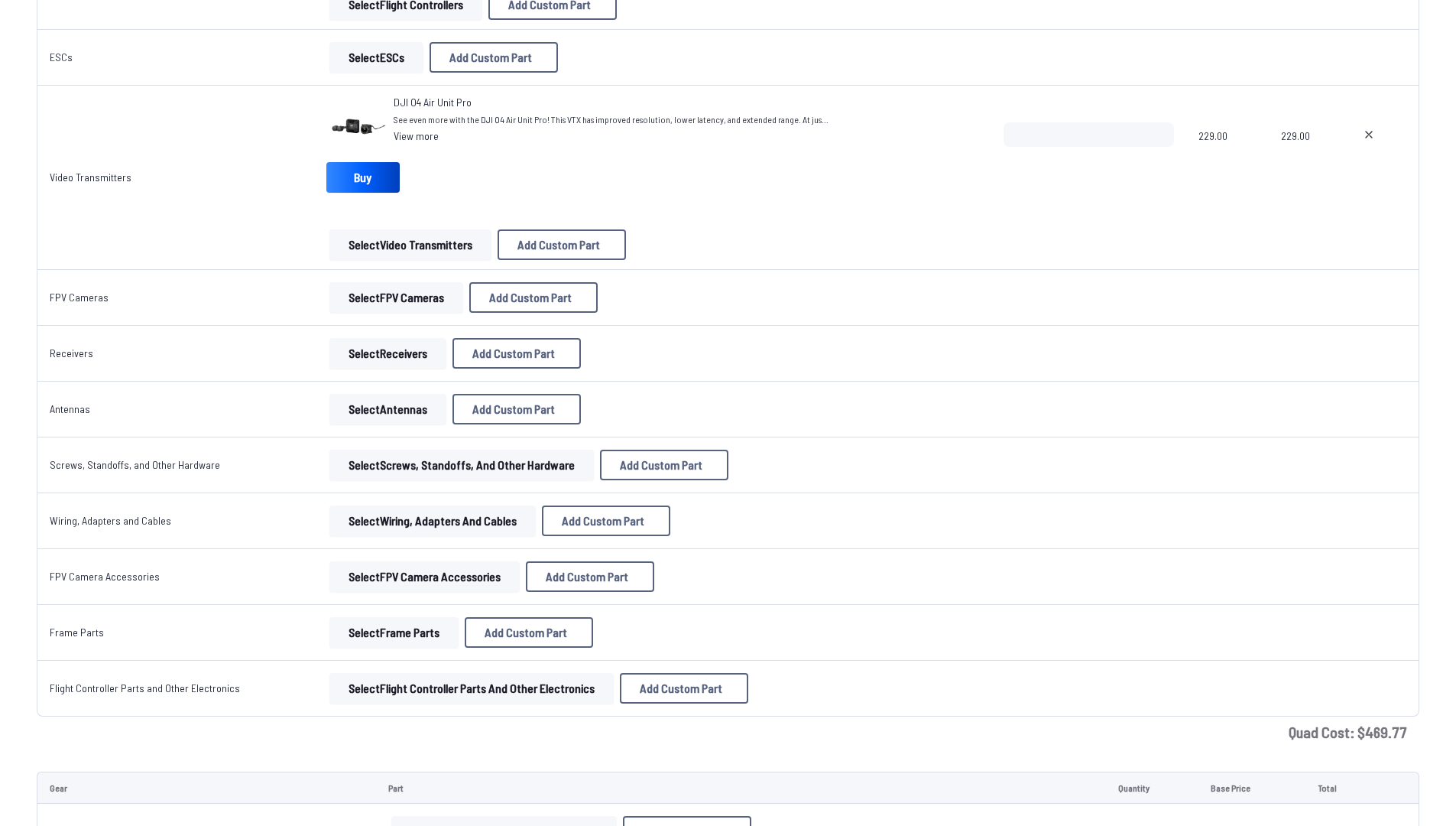
scroll to position [1476, 0]
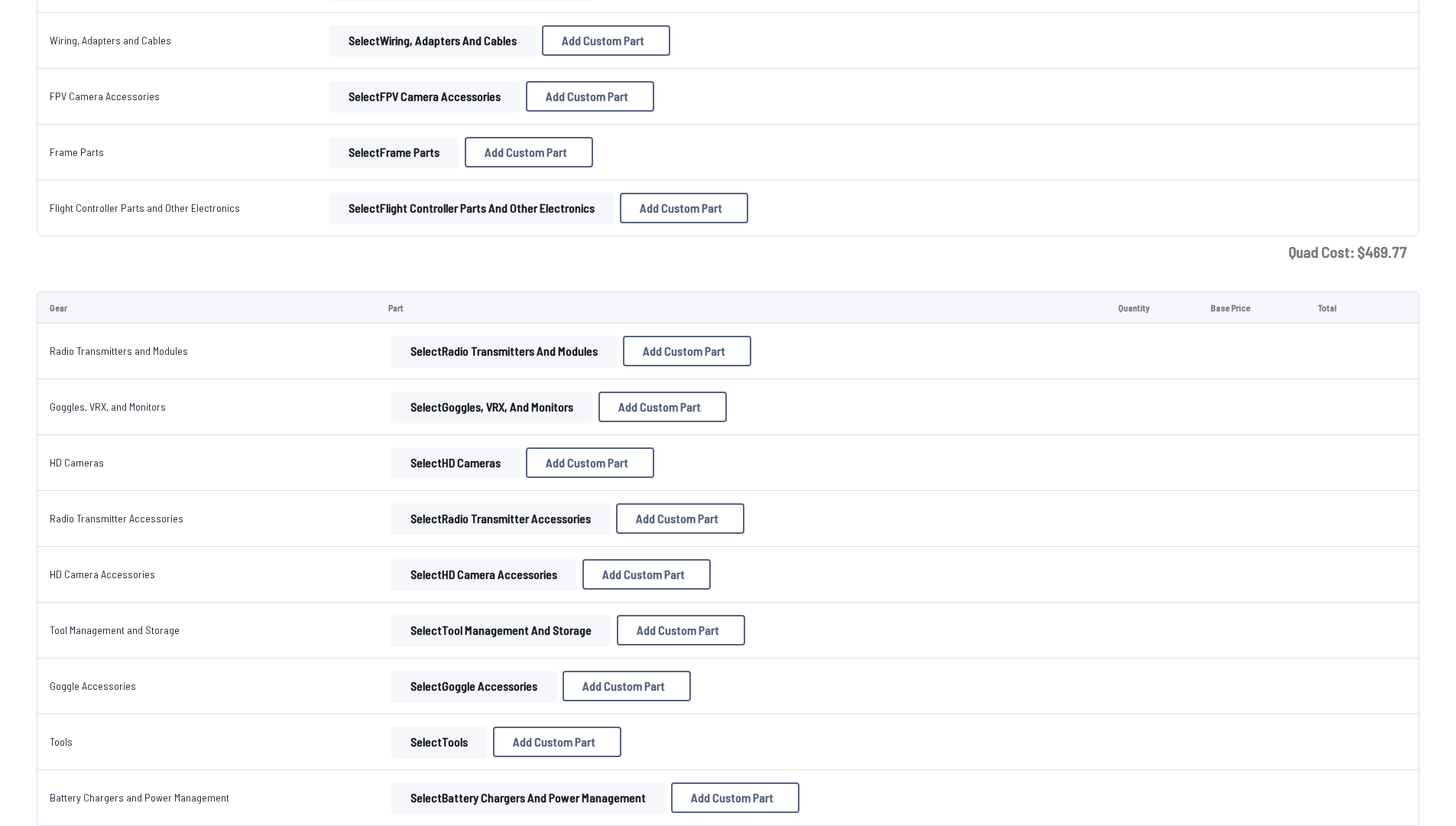
click at [437, 361] on button "Select Radio Transmitters and Modules" at bounding box center [505, 351] width 226 height 30
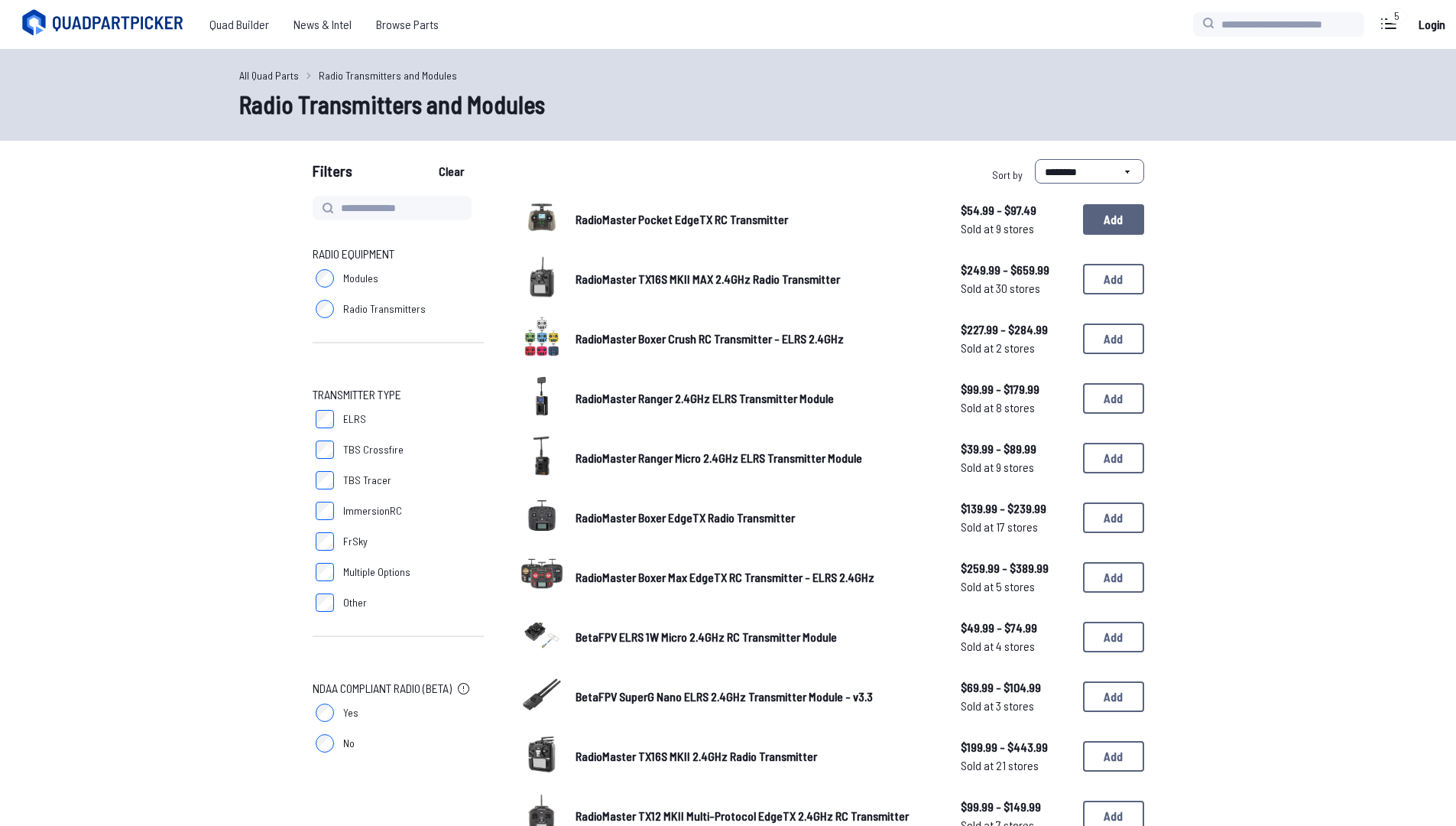
click at [1105, 211] on button "Add" at bounding box center [1114, 220] width 61 height 30
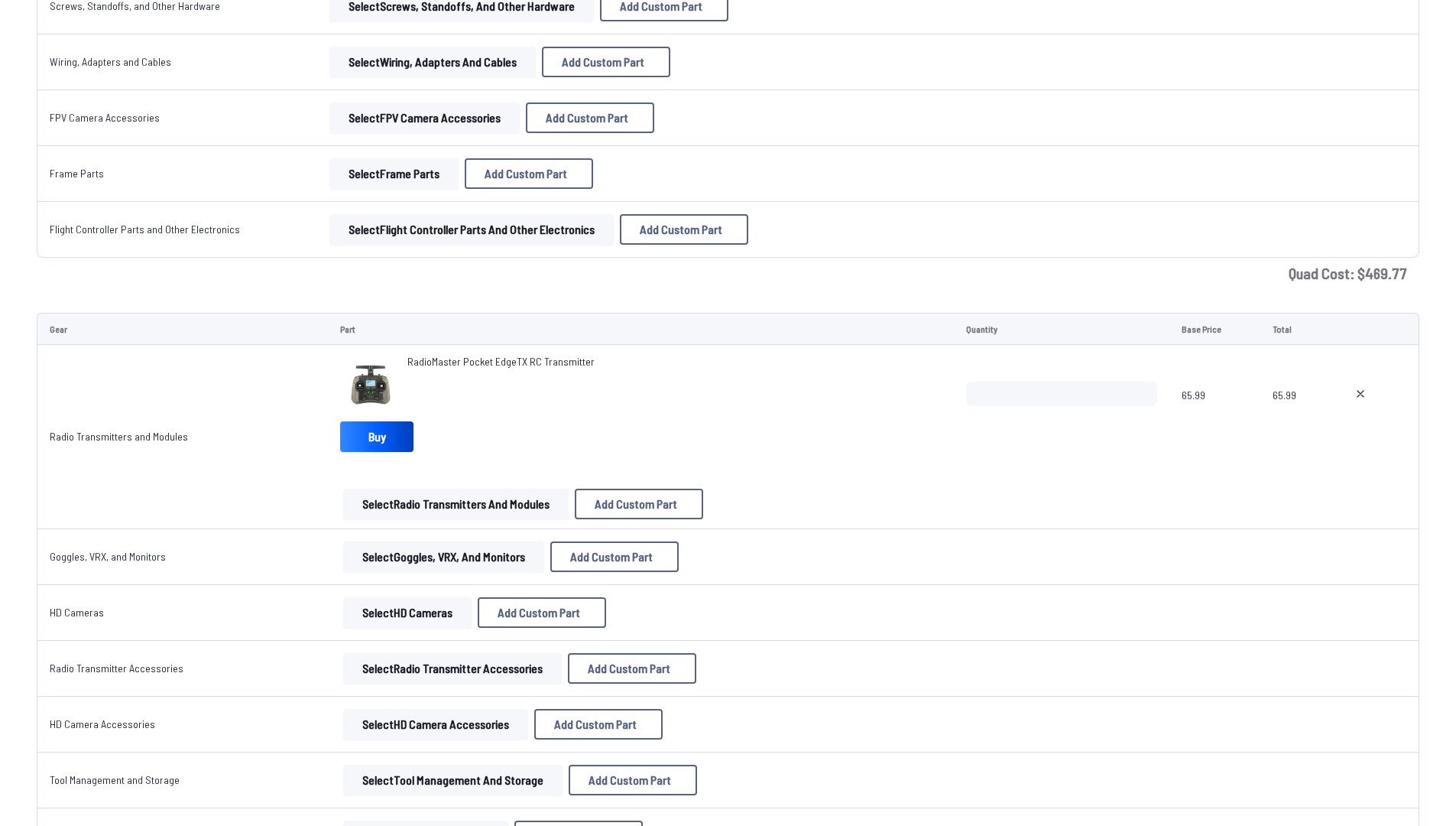
scroll to position [1457, 0]
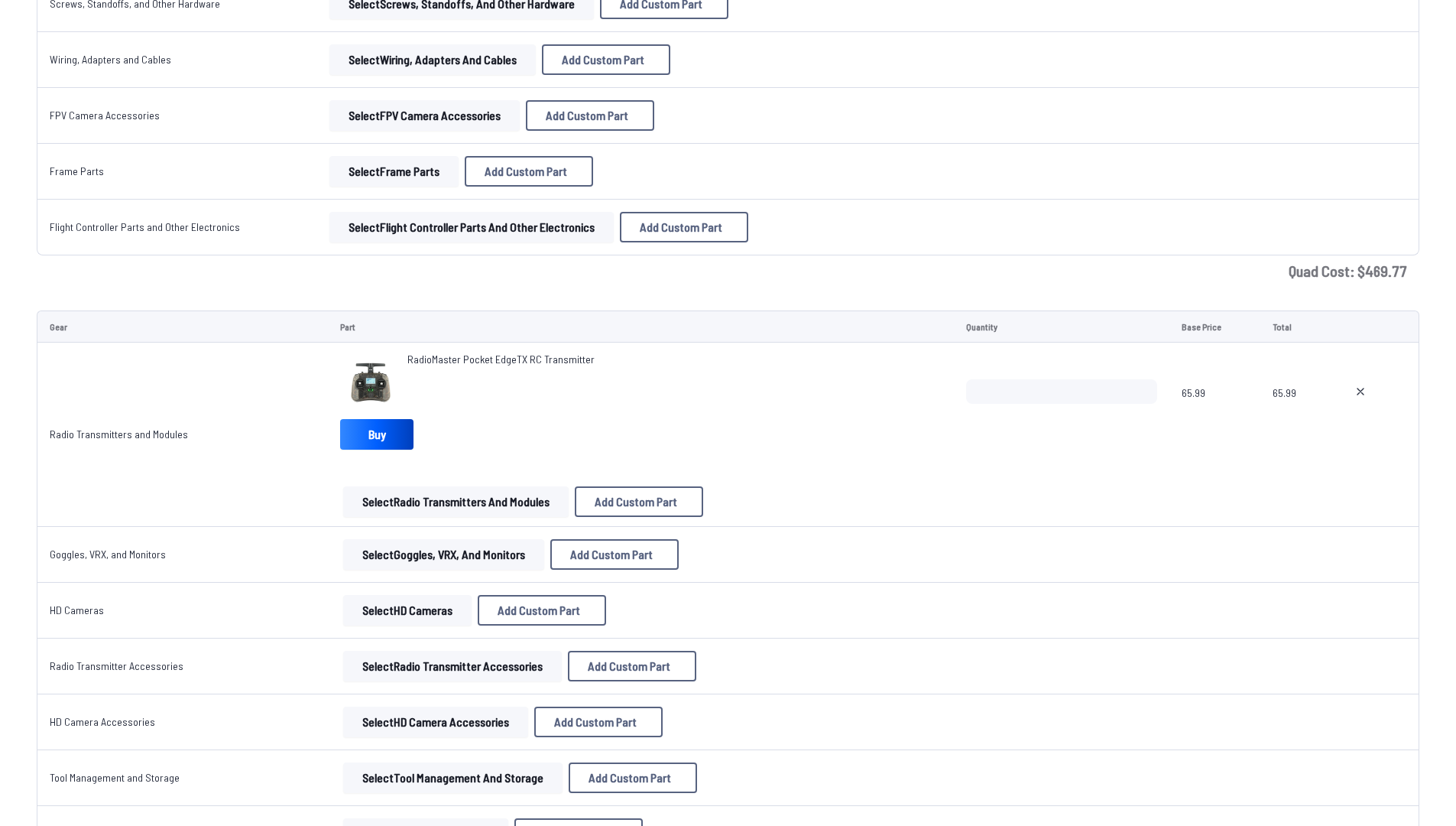
click at [344, 558] on button "Select Goggles, VRX, and Monitors" at bounding box center [444, 554] width 201 height 30
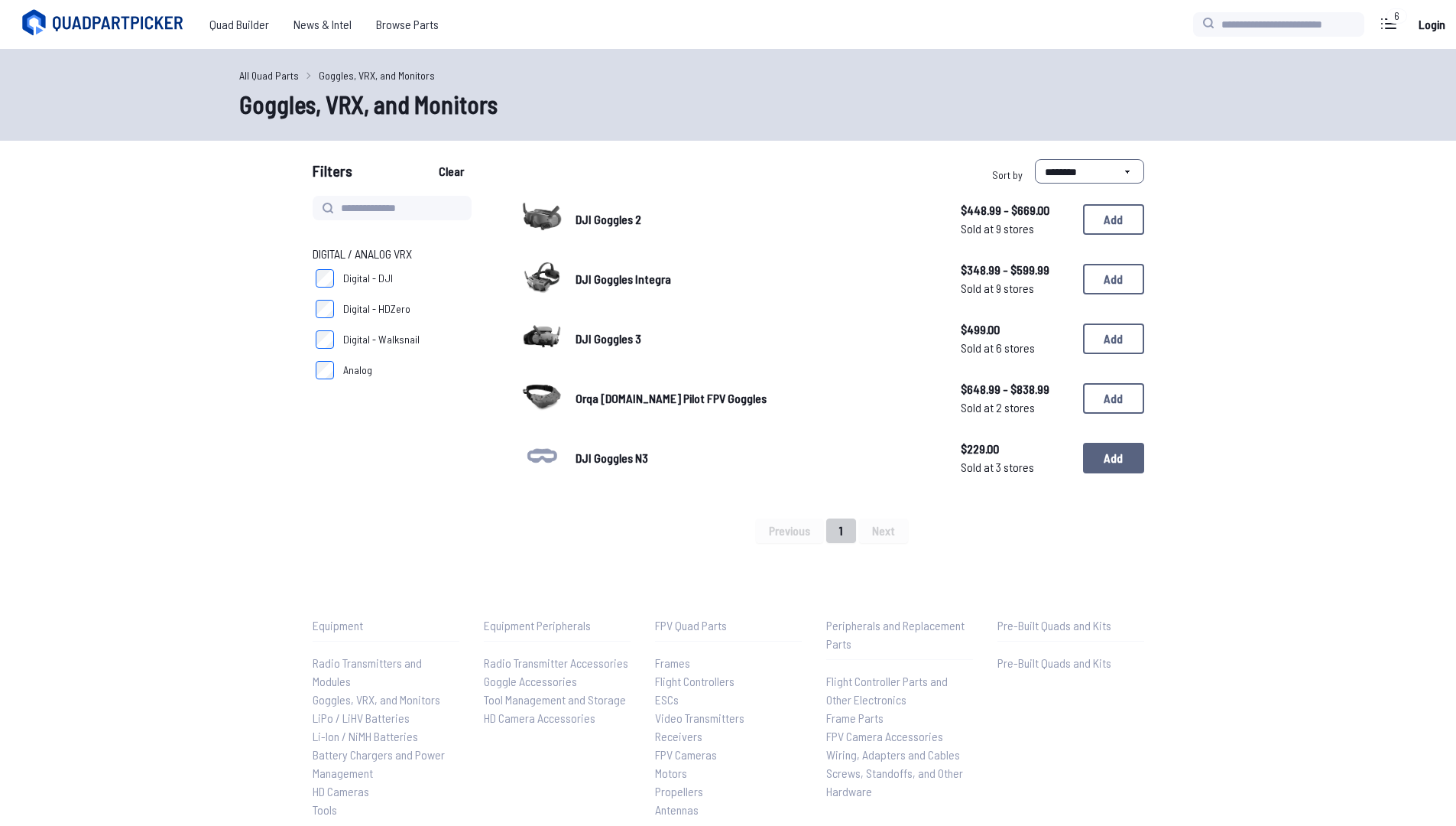
click at [1131, 464] on button "Add" at bounding box center [1114, 458] width 61 height 30
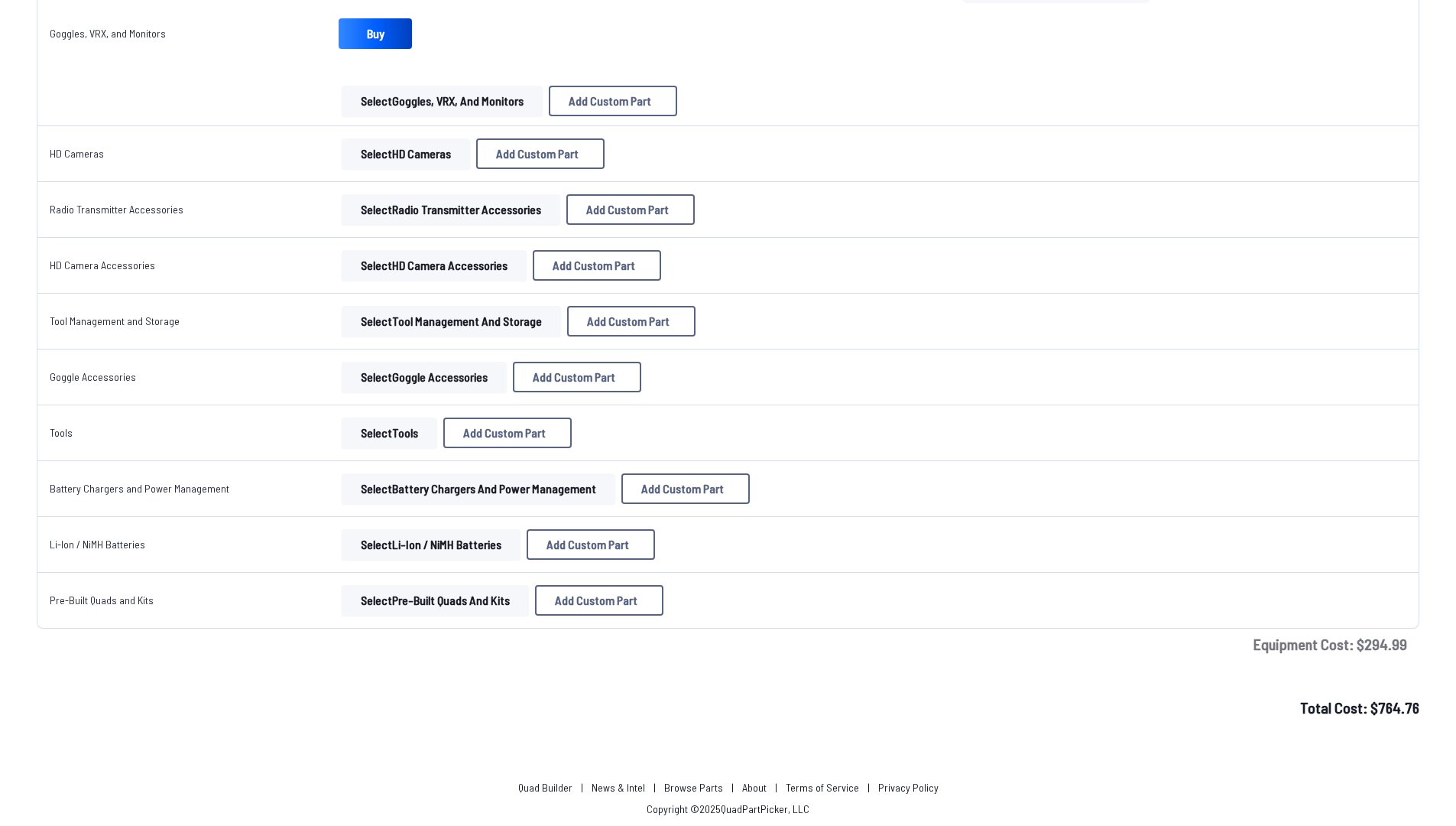
scroll to position [2046, 0]
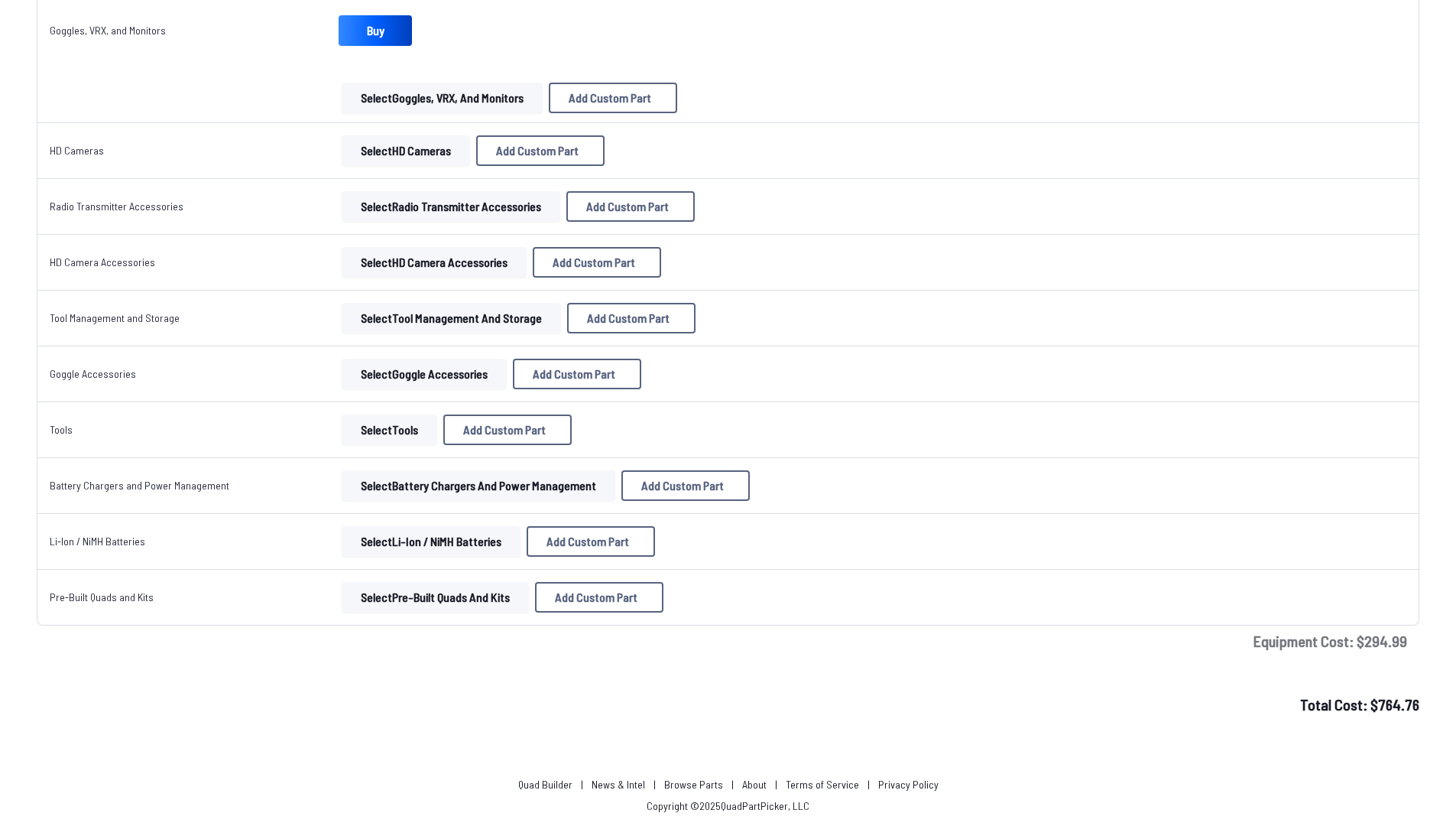
click at [384, 538] on button "Select Li-Ion / NiMH Batteries" at bounding box center [431, 542] width 179 height 30
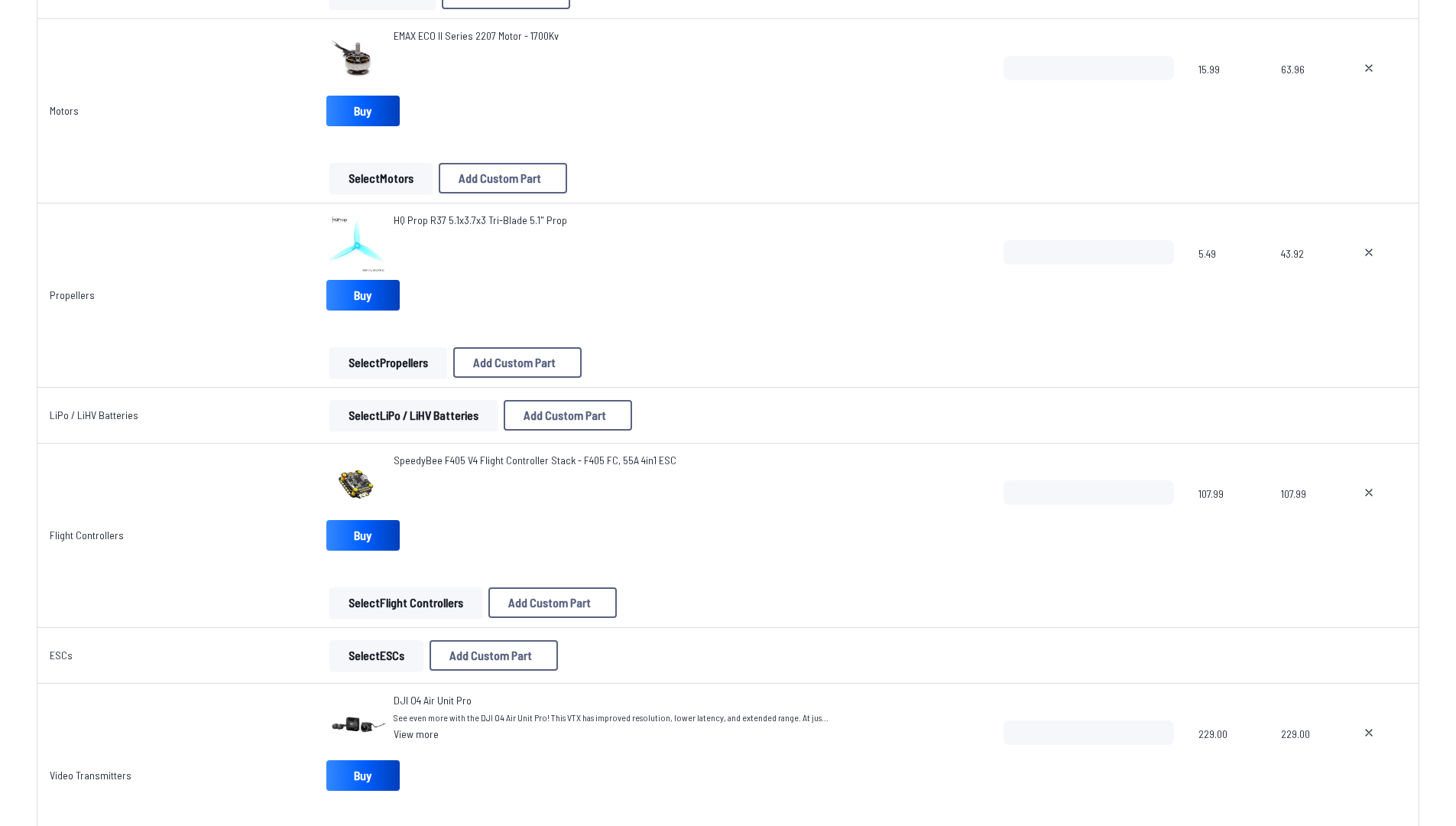
scroll to position [344, 0]
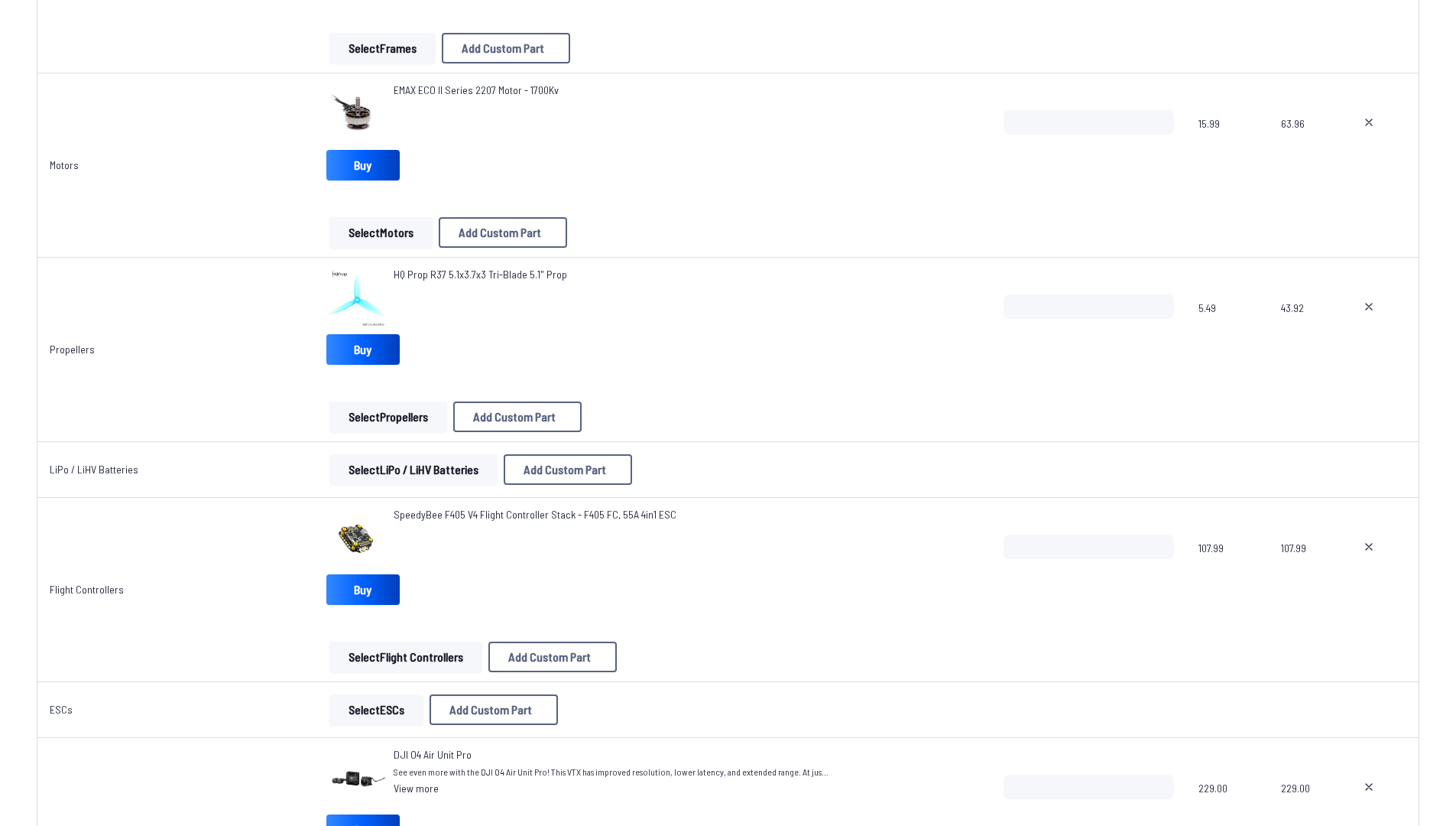
click at [373, 477] on button "Select LiPo / LiHV Batteries" at bounding box center [413, 469] width 169 height 30
click at [364, 470] on button "Select LiPo / LiHV Batteries" at bounding box center [413, 469] width 169 height 30
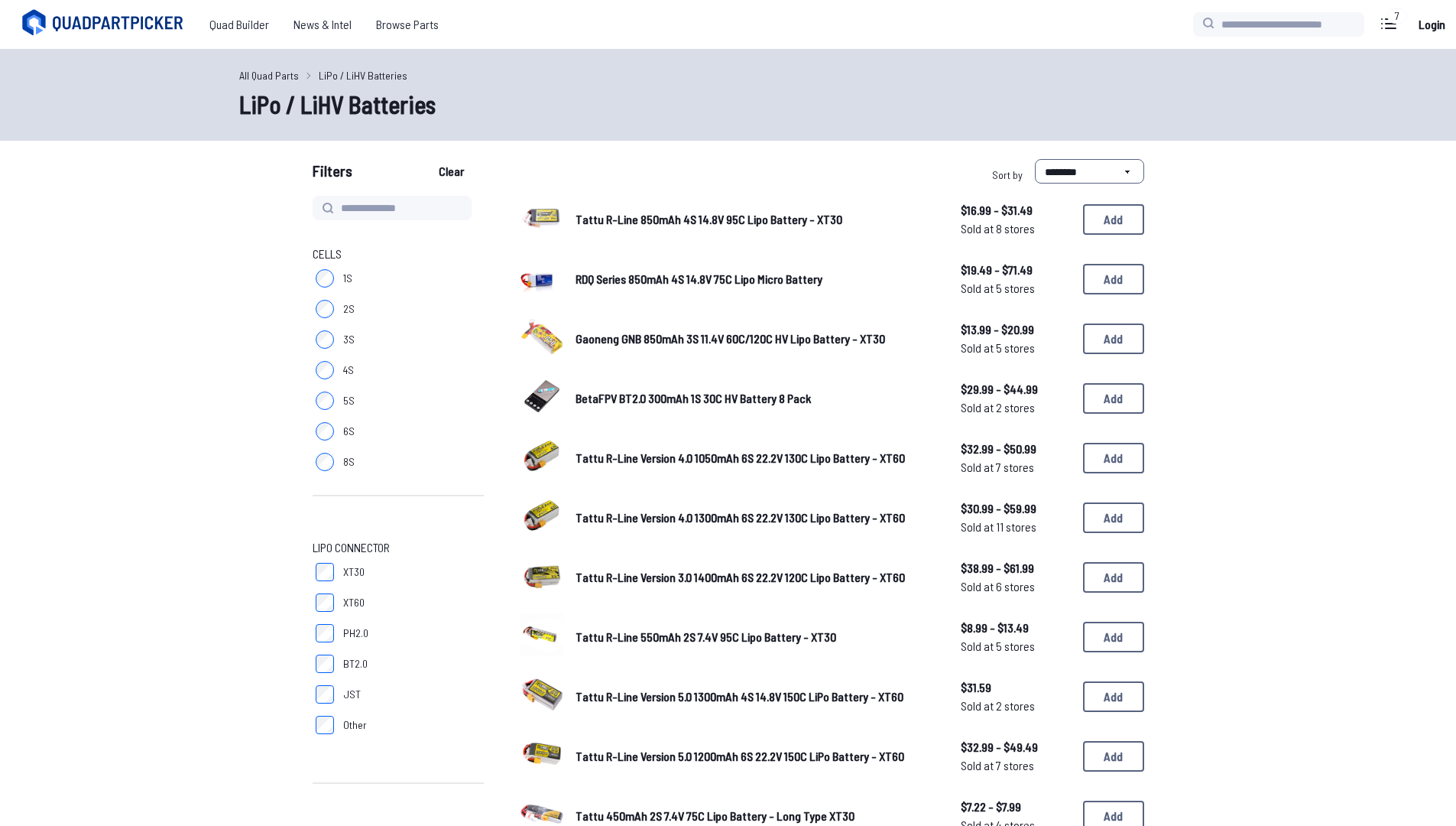
click at [325, 359] on label "4S" at bounding box center [398, 370] width 171 height 30
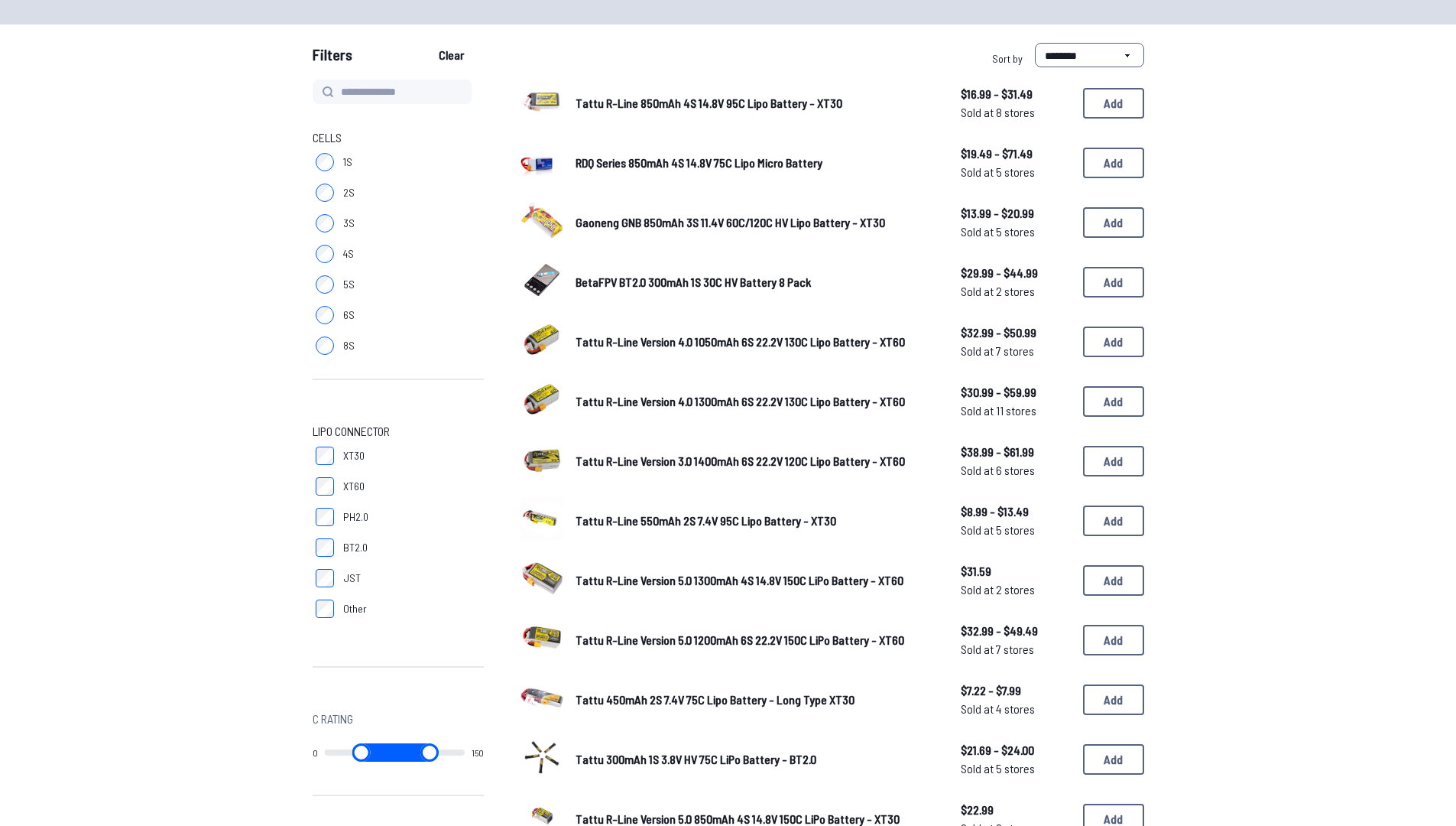
scroll to position [117, 0]
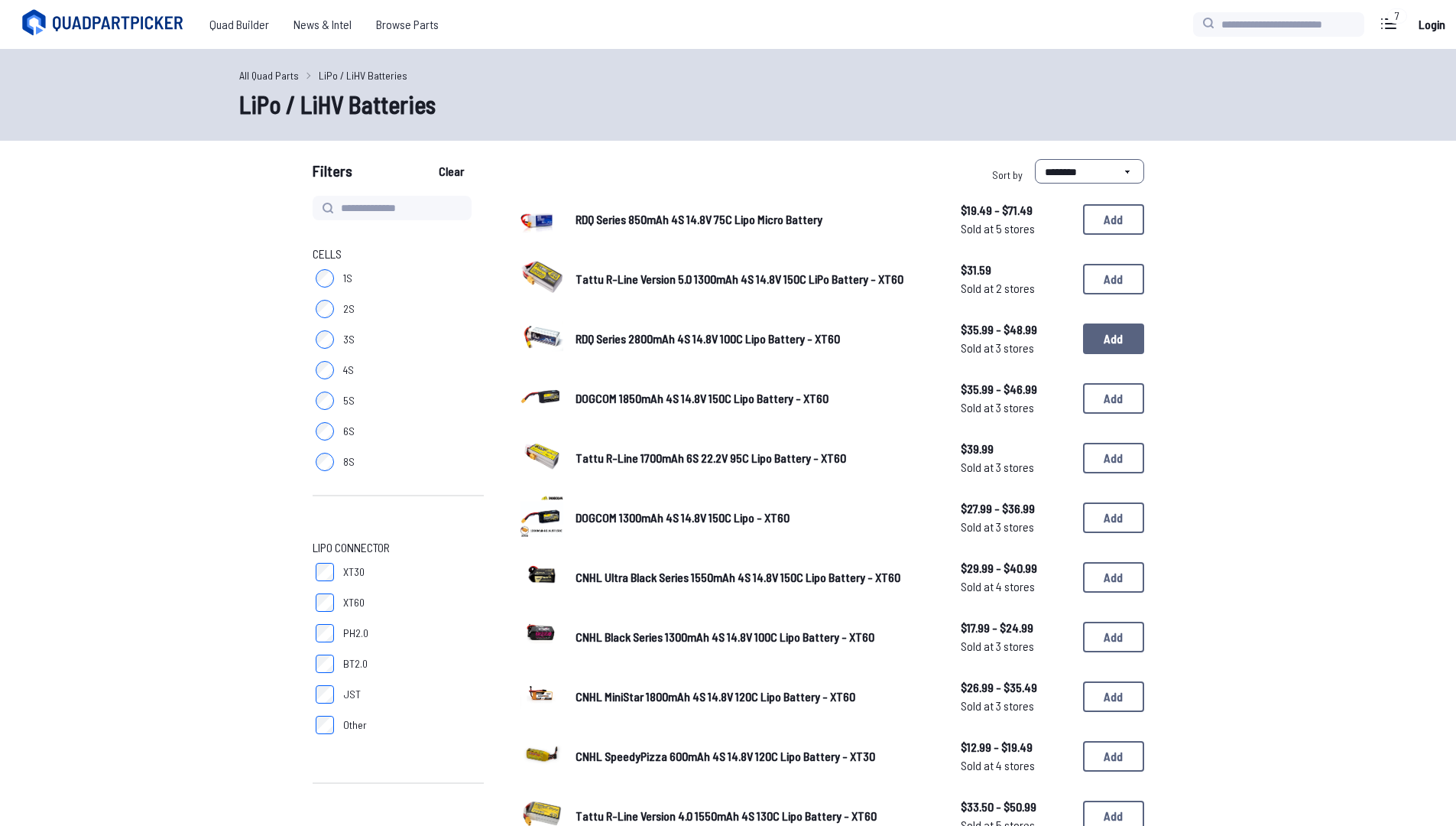
click at [1110, 335] on button "Add" at bounding box center [1114, 339] width 61 height 30
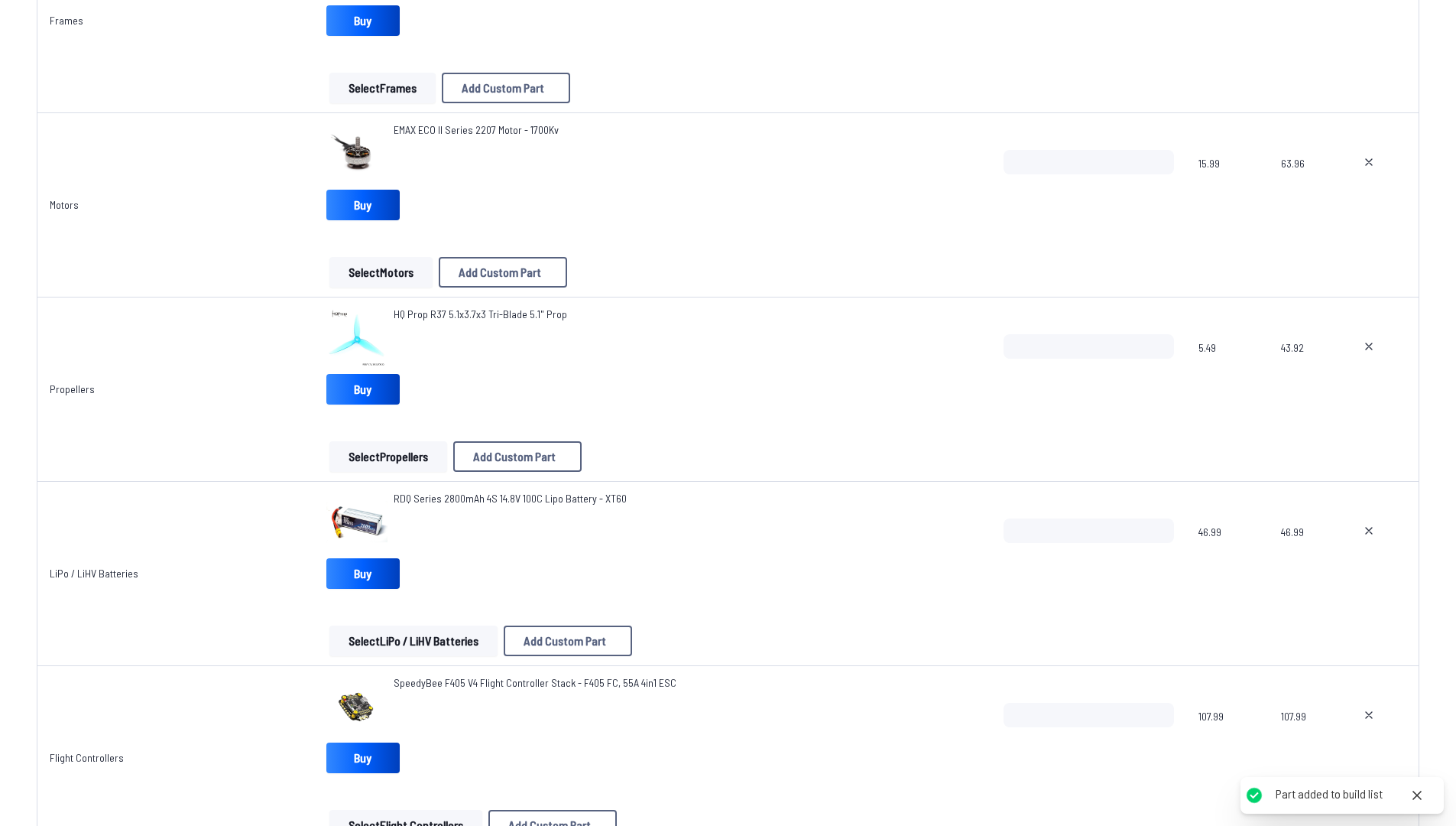
scroll to position [308, 0]
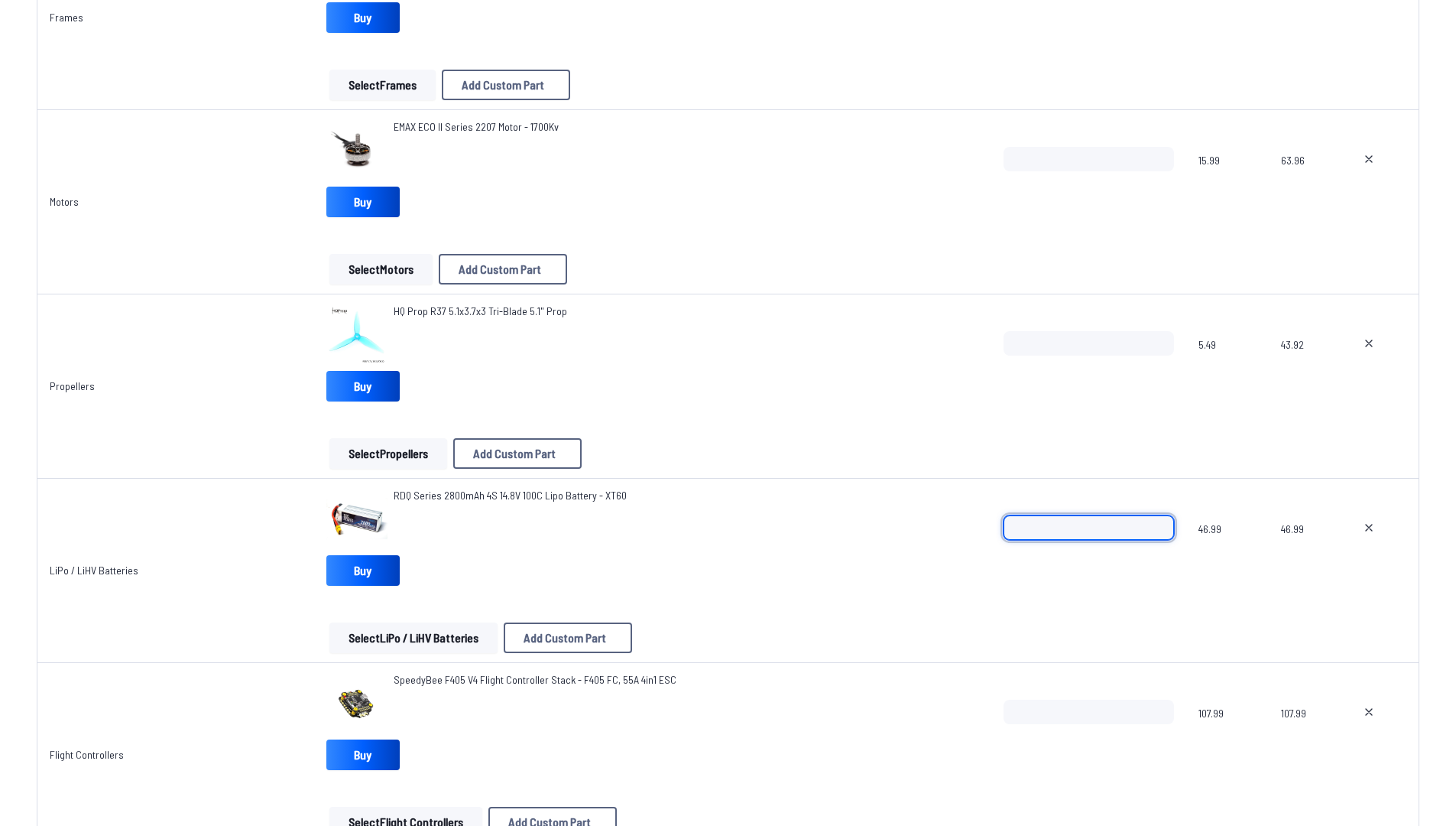
click at [1153, 520] on input "*" at bounding box center [1089, 527] width 170 height 24
type input "*"
click at [1153, 520] on input "*" at bounding box center [1089, 527] width 170 height 24
click at [207, 589] on td "LiPo / LiHV Batteries" at bounding box center [176, 570] width 278 height 184
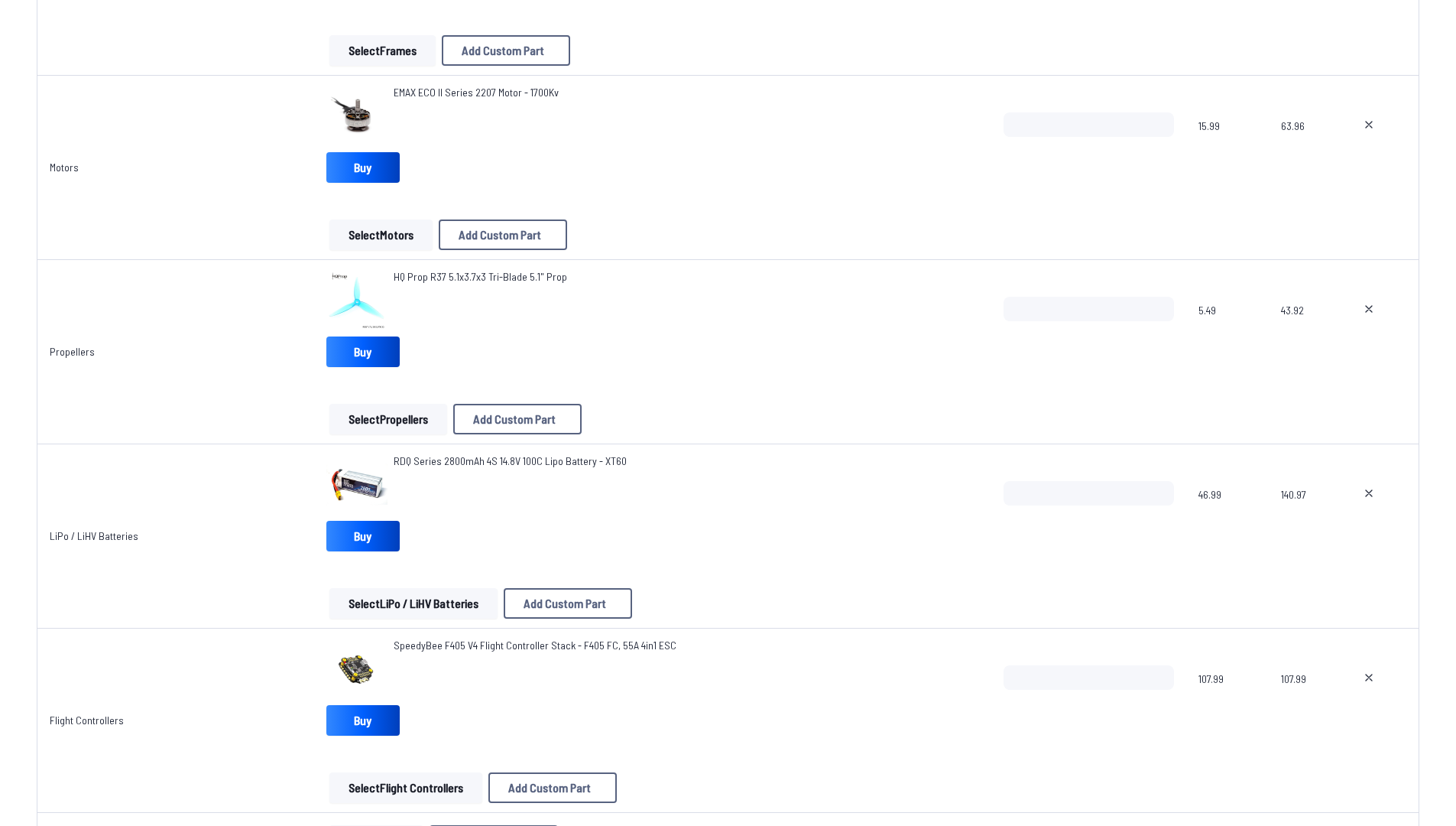
scroll to position [0, 0]
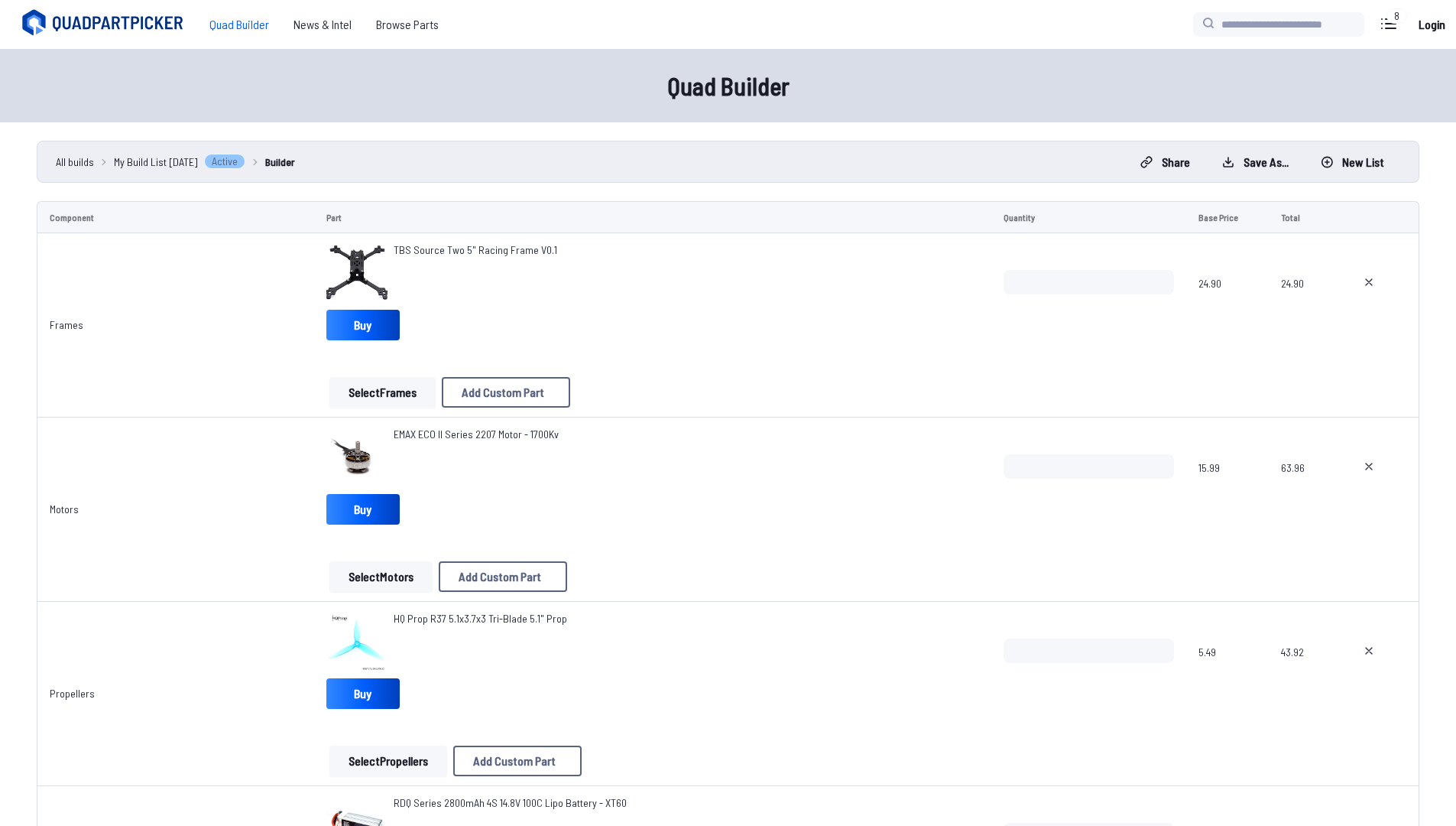
click at [1375, 25] on label at bounding box center [1389, 23] width 37 height 30
